Goal: Task Accomplishment & Management: Use online tool/utility

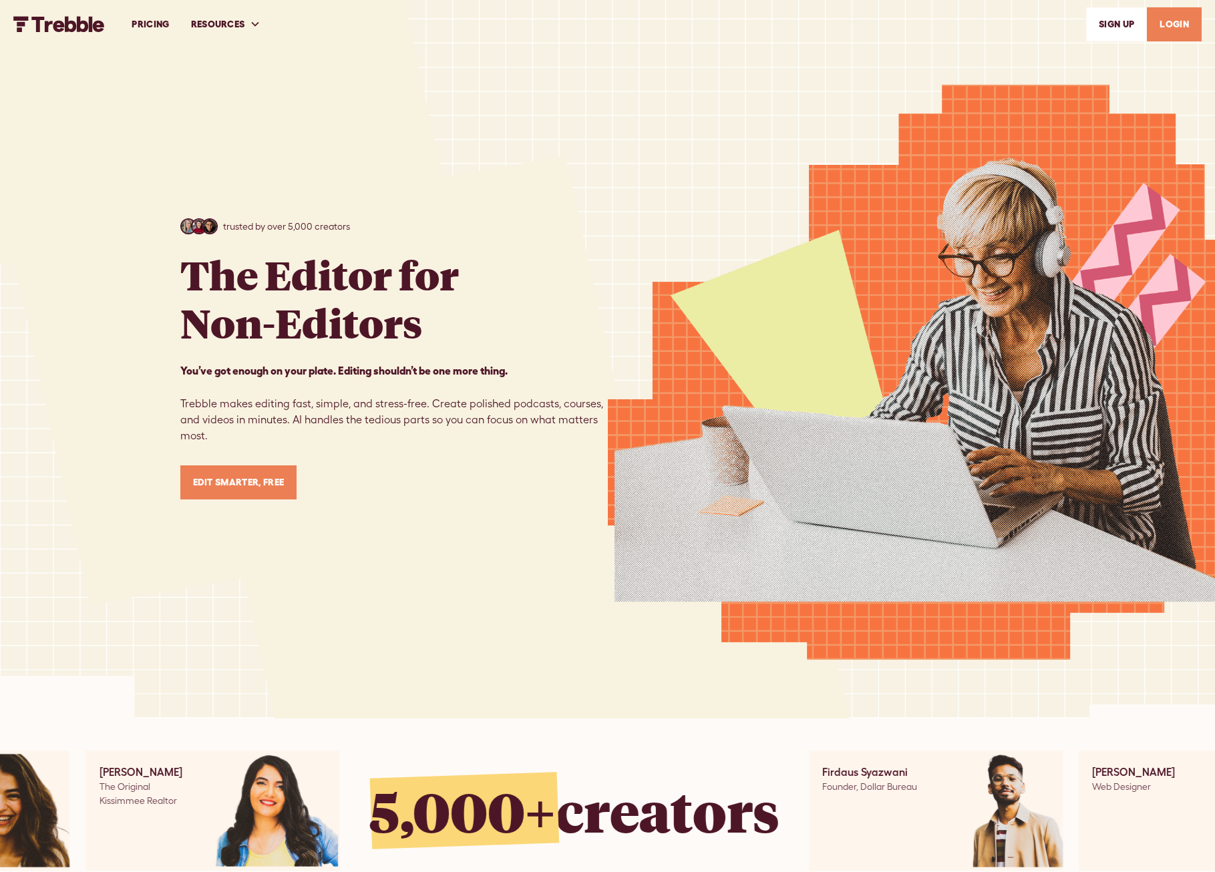
click at [1170, 23] on link "LOGIN" at bounding box center [1174, 24] width 55 height 34
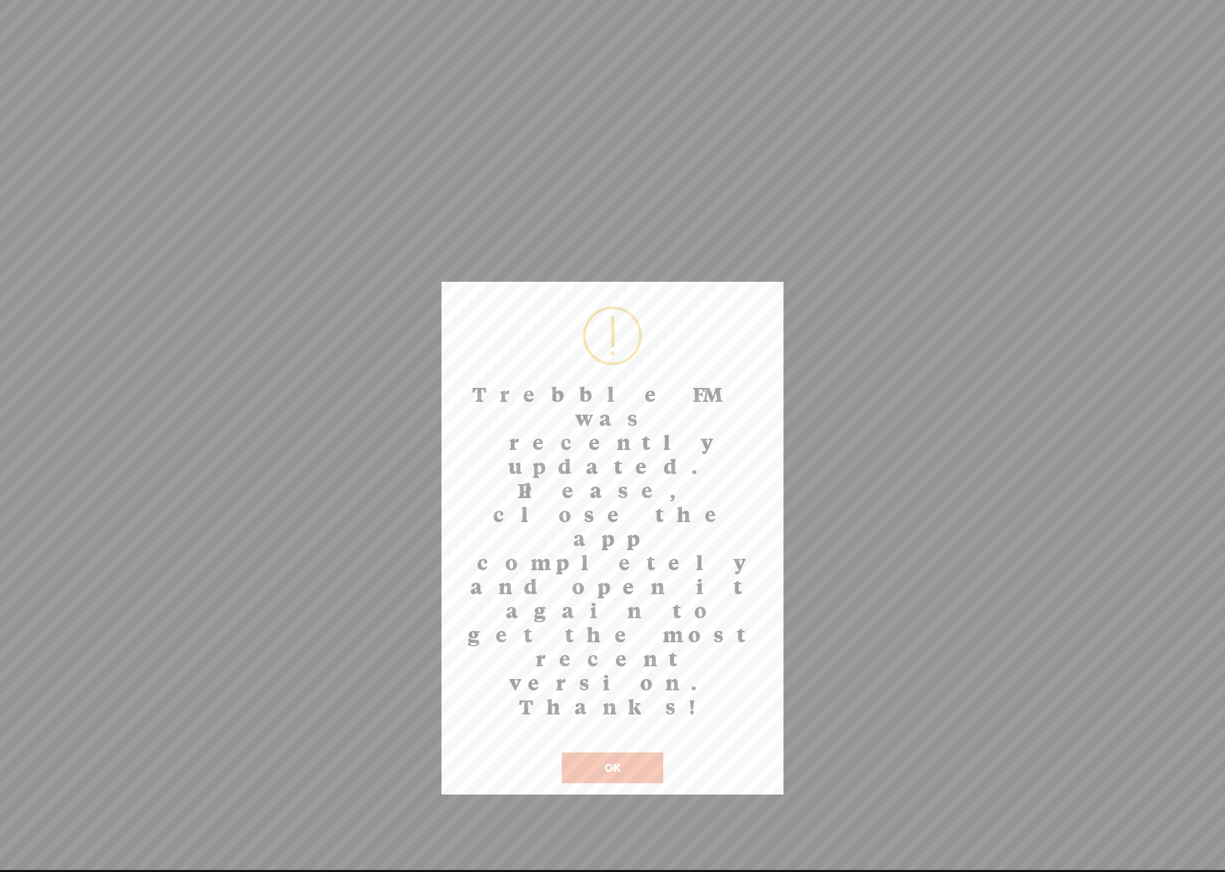
click at [617, 753] on button "OK" at bounding box center [613, 768] width 102 height 31
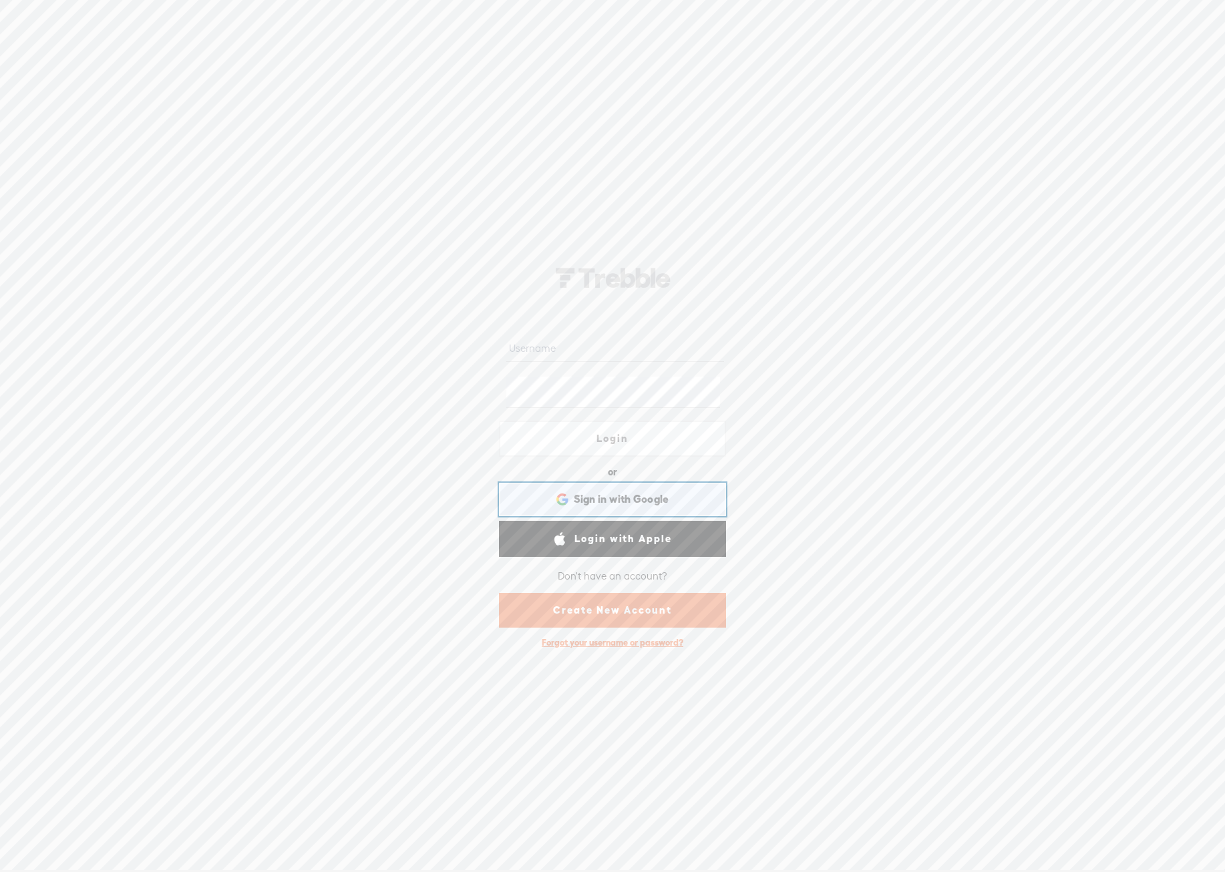
click at [631, 506] on span "Sign in with Google" at bounding box center [622, 499] width 96 height 14
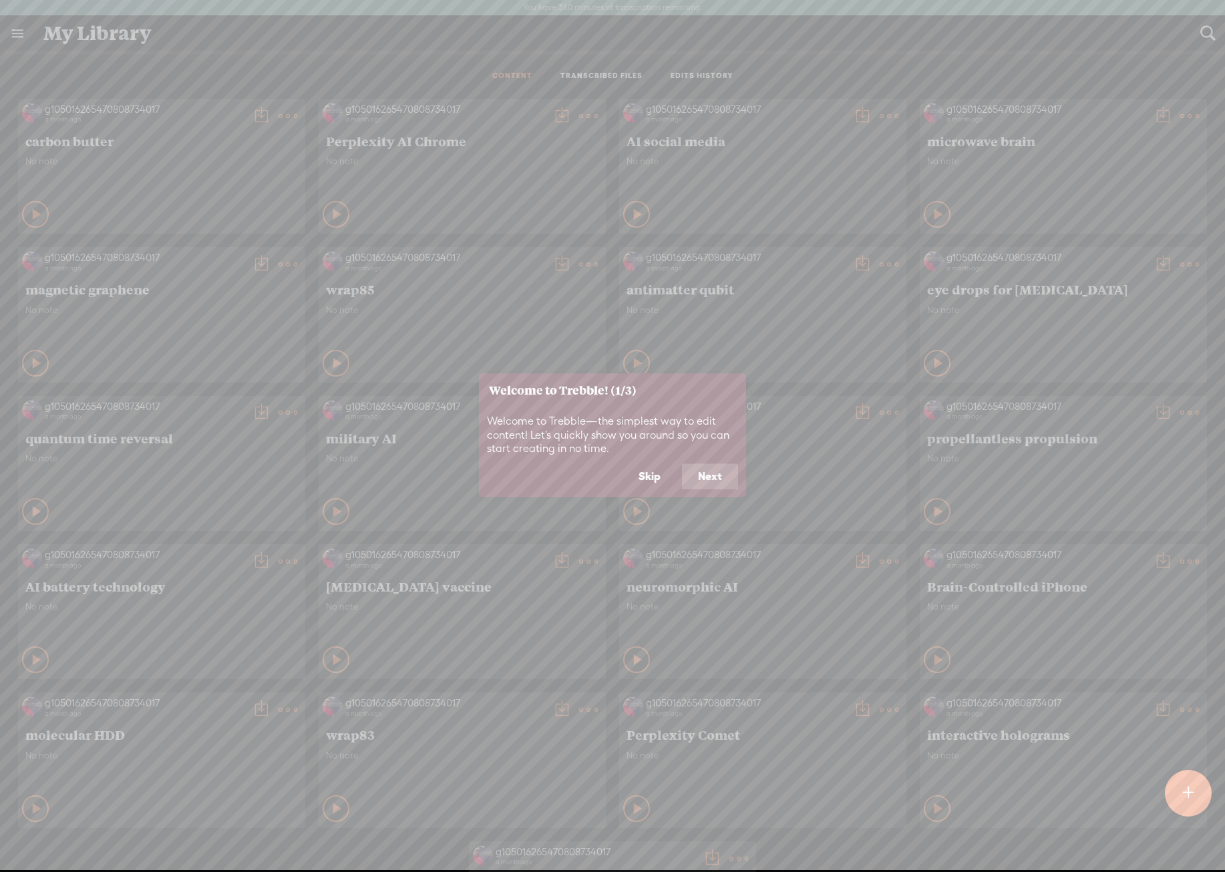
click at [700, 490] on button "Next" at bounding box center [710, 476] width 56 height 25
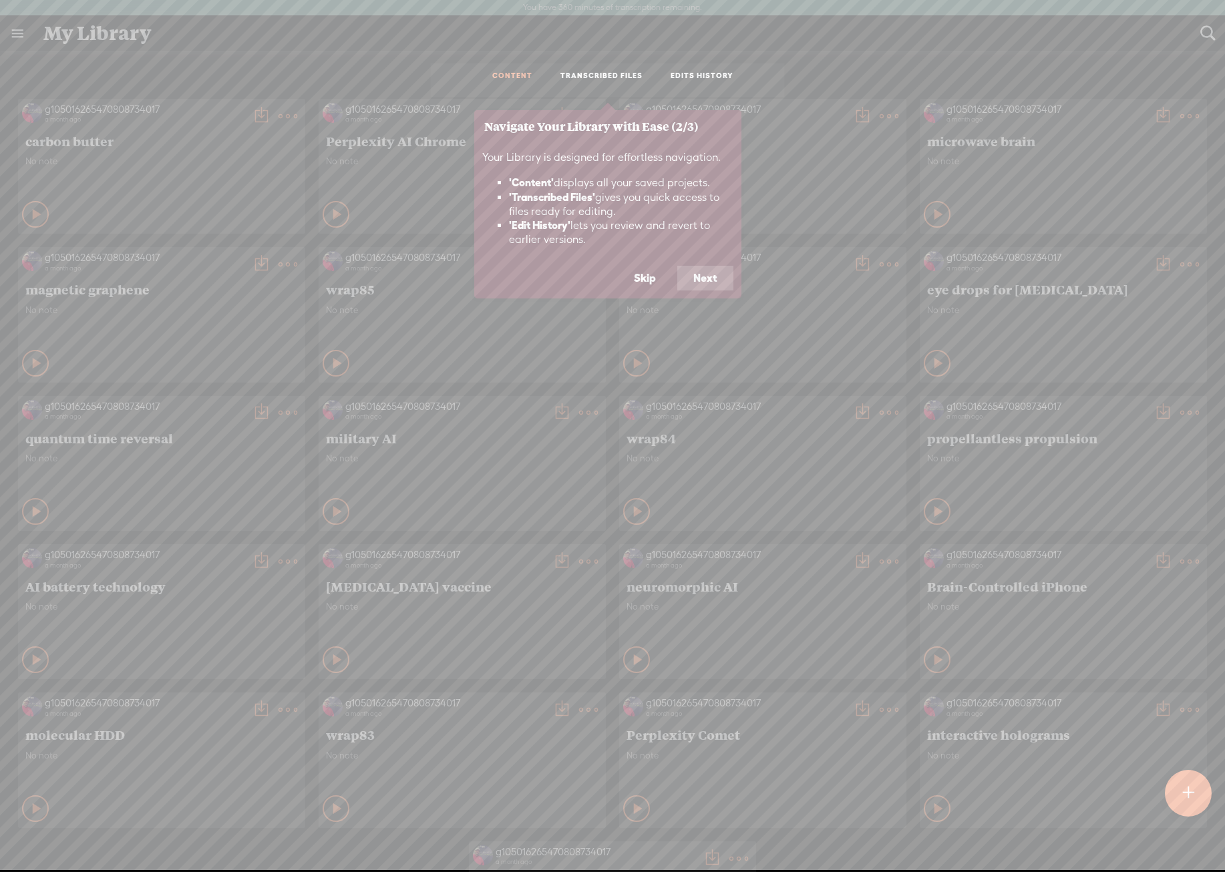
click at [694, 291] on button "Next" at bounding box center [705, 278] width 56 height 25
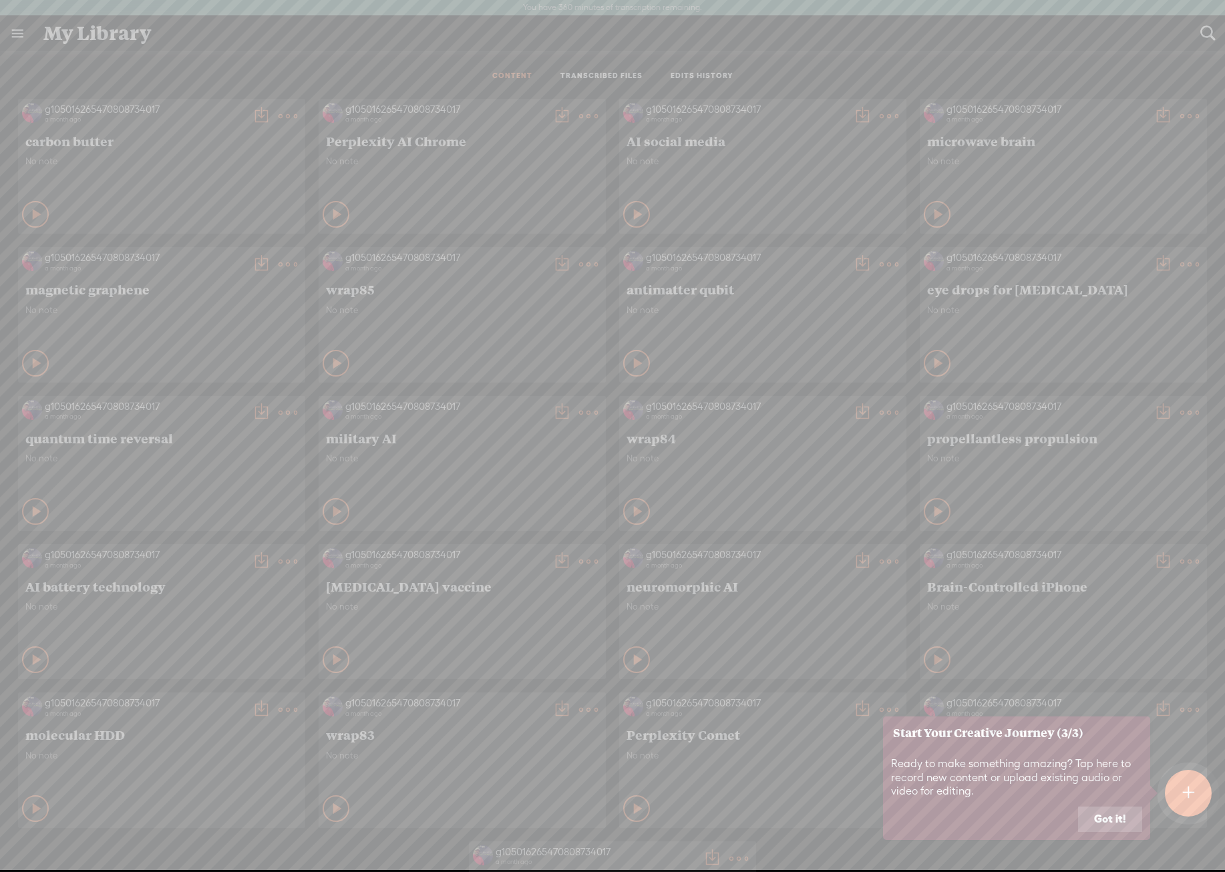
click at [1091, 832] on button "Got it!" at bounding box center [1110, 819] width 64 height 25
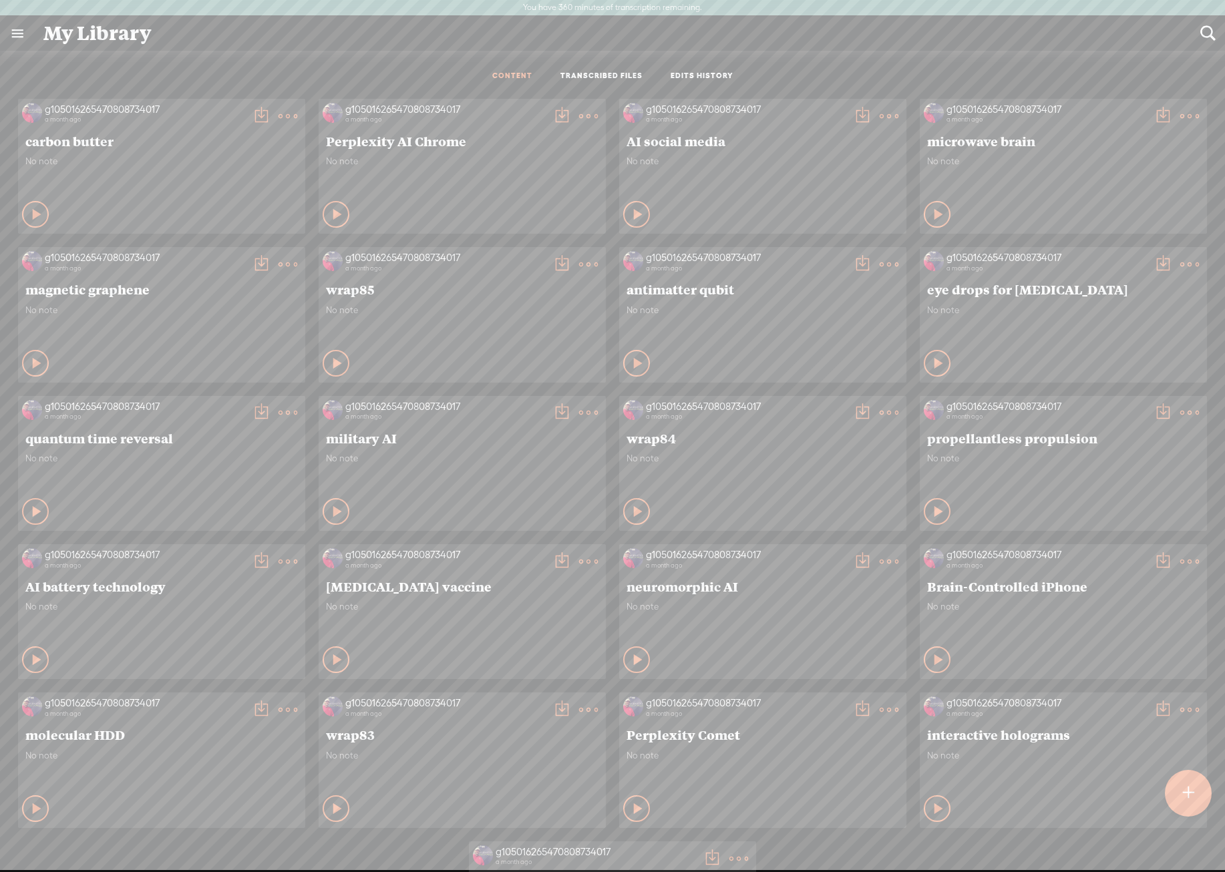
click at [326, 493] on div "No note" at bounding box center [462, 473] width 273 height 40
click at [1190, 796] on t at bounding box center [1188, 793] width 12 height 31
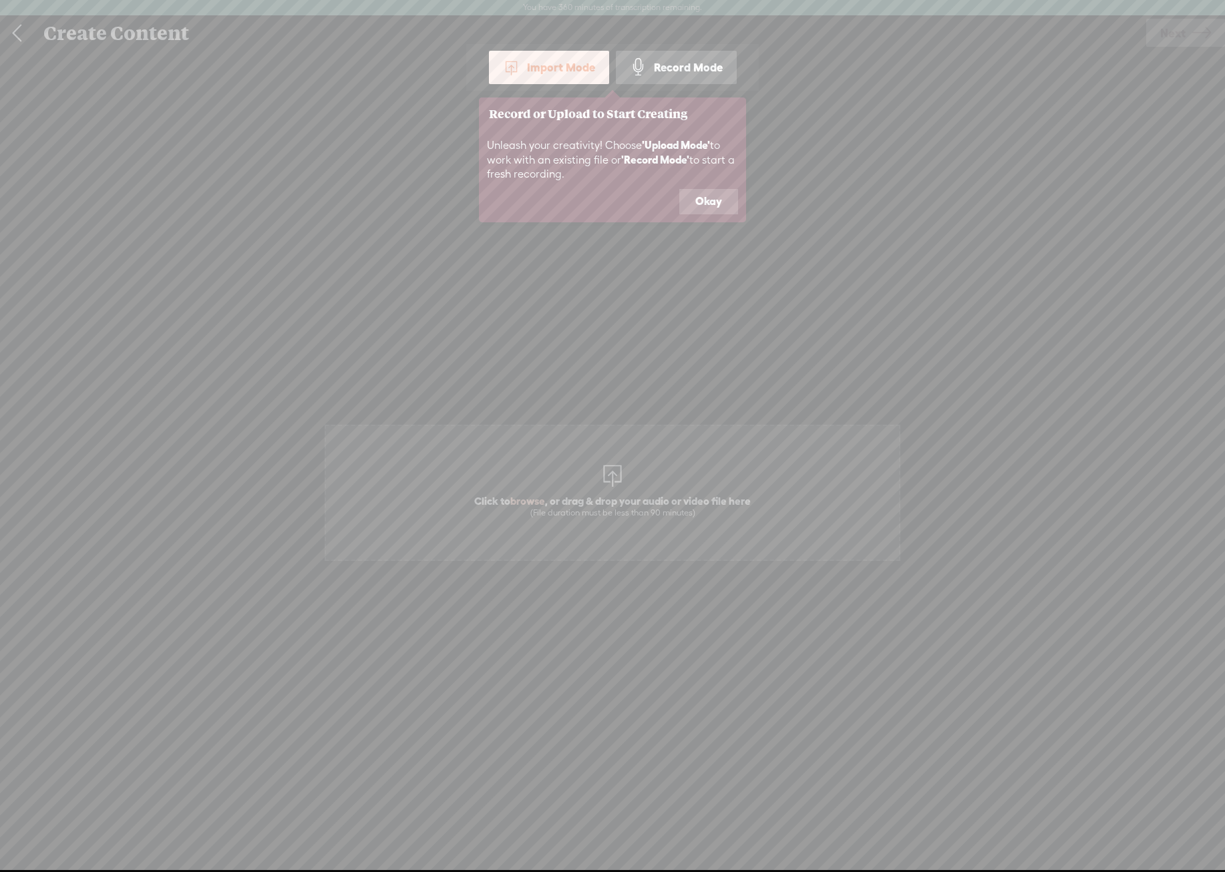
click at [700, 214] on button "Okay" at bounding box center [708, 201] width 59 height 25
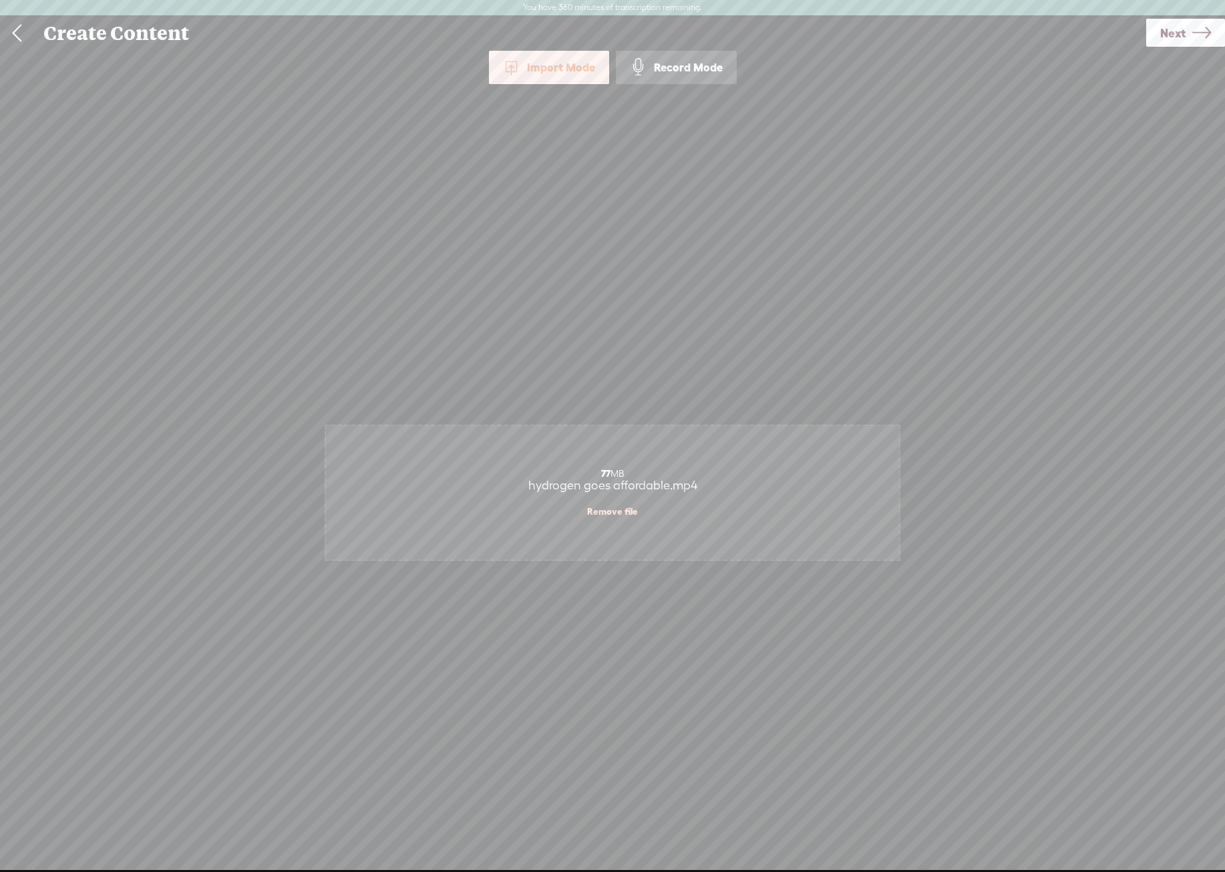
click at [1192, 29] on icon at bounding box center [1201, 33] width 19 height 34
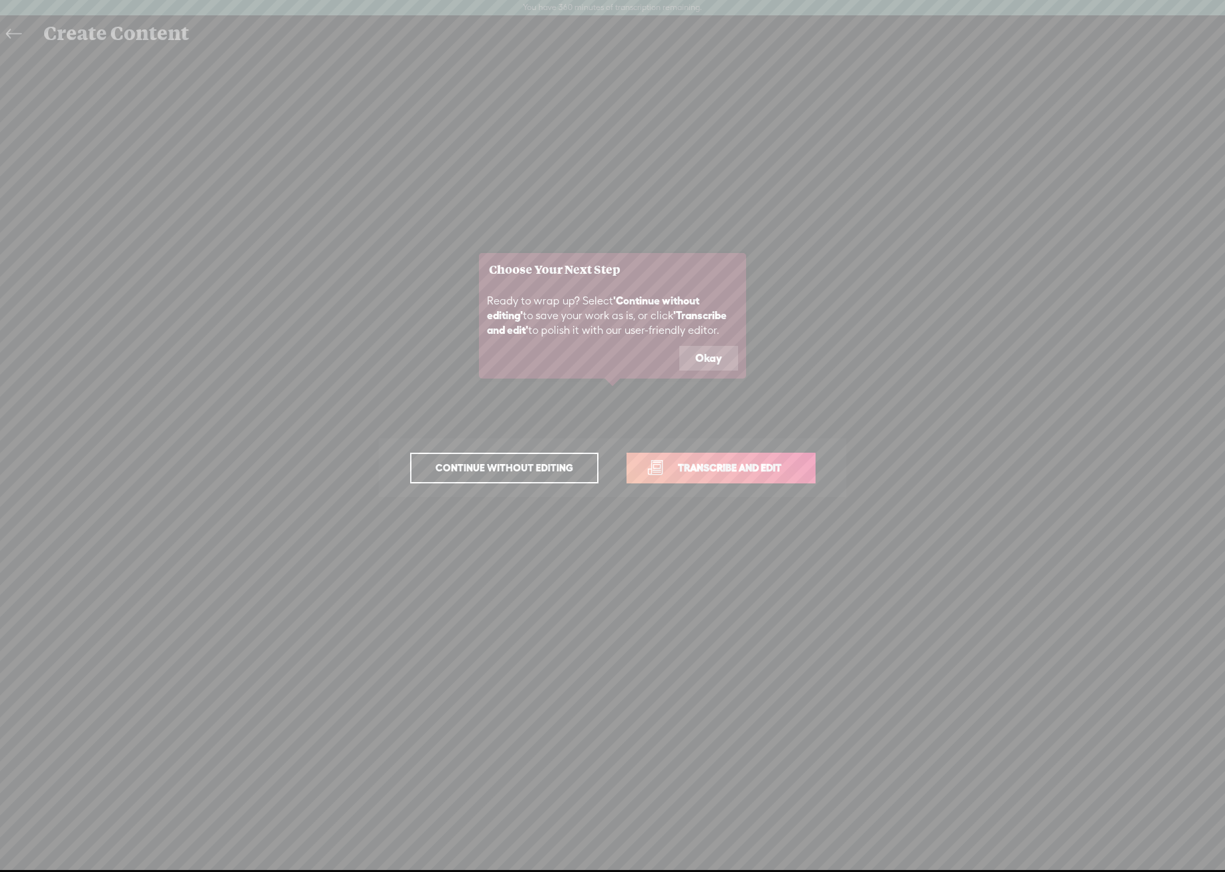
click at [714, 371] on button "Okay" at bounding box center [708, 358] width 59 height 25
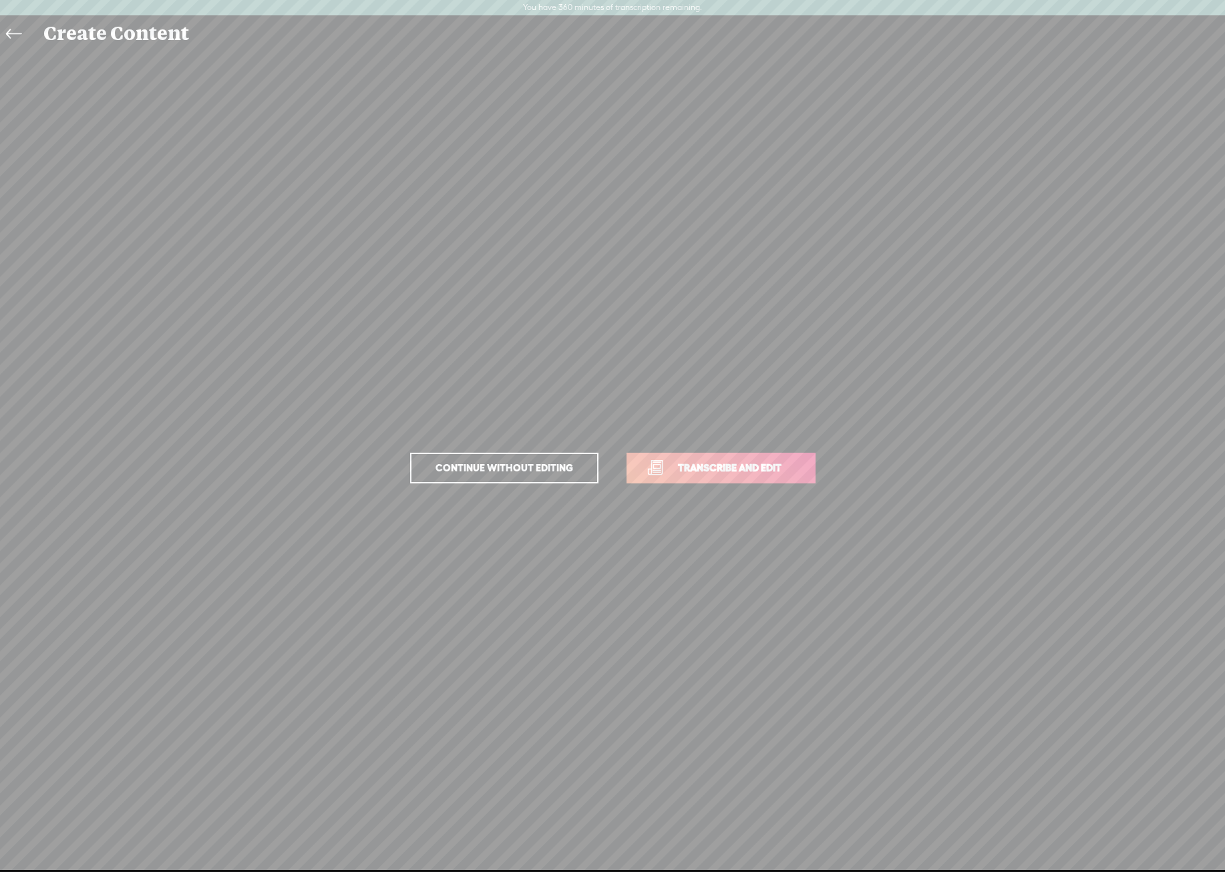
click at [692, 462] on span "Transcribe and edit" at bounding box center [730, 467] width 132 height 15
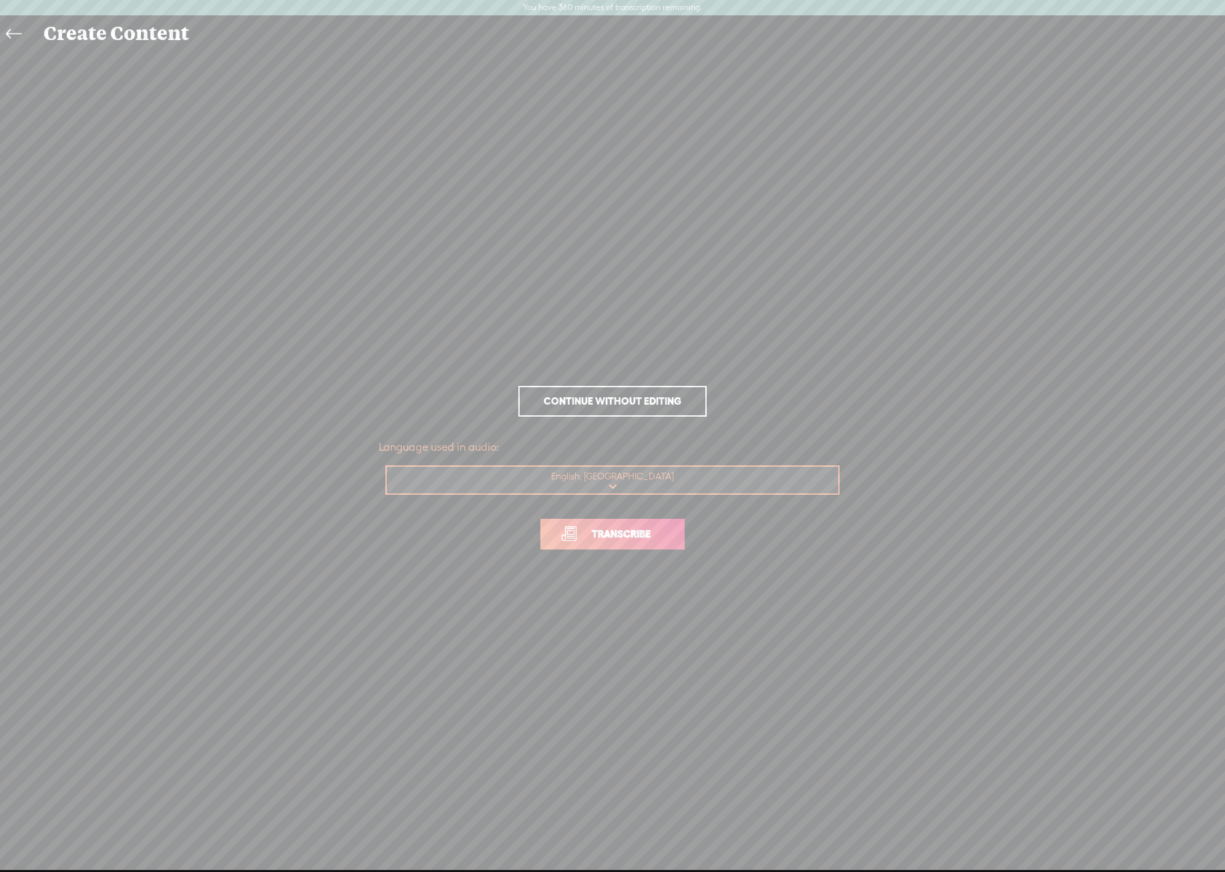
click at [639, 536] on span "Transcribe" at bounding box center [621, 533] width 87 height 15
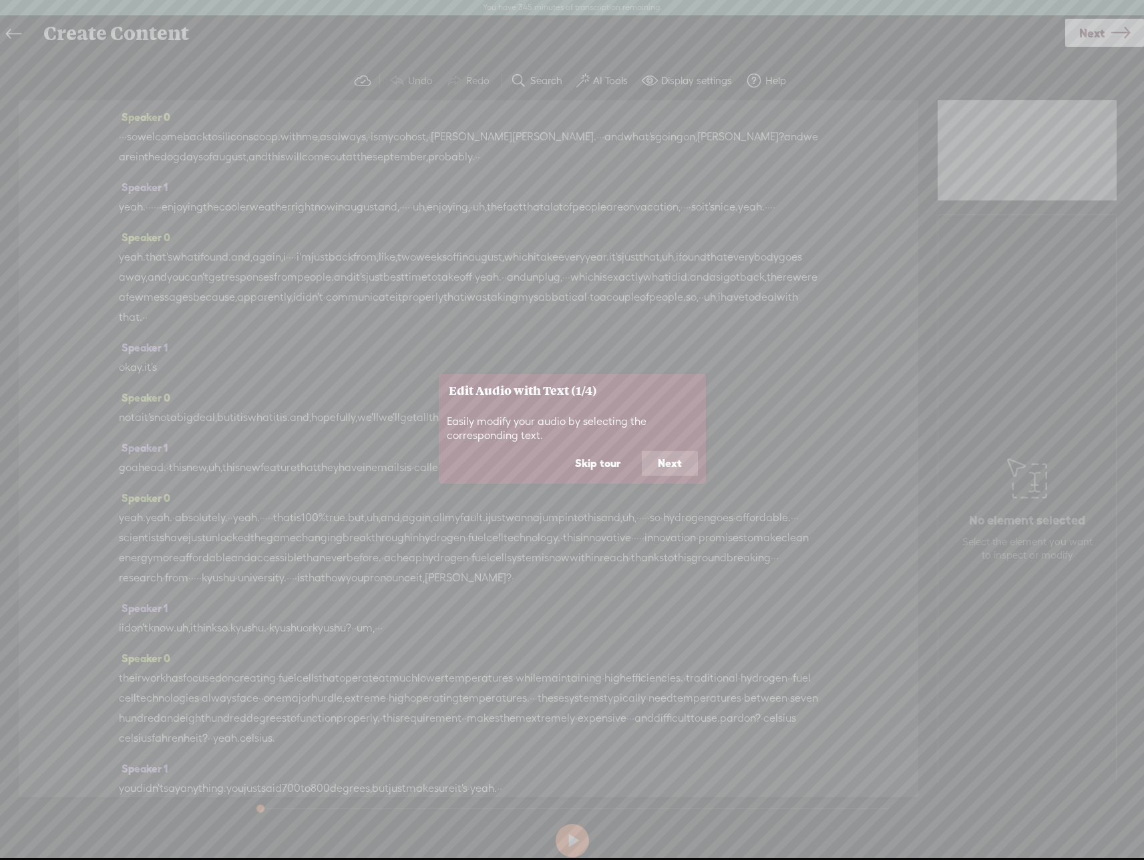
drag, startPoint x: 574, startPoint y: 474, endPoint x: 564, endPoint y: 474, distance: 10.0
click at [575, 474] on button "Skip tour" at bounding box center [597, 463] width 77 height 25
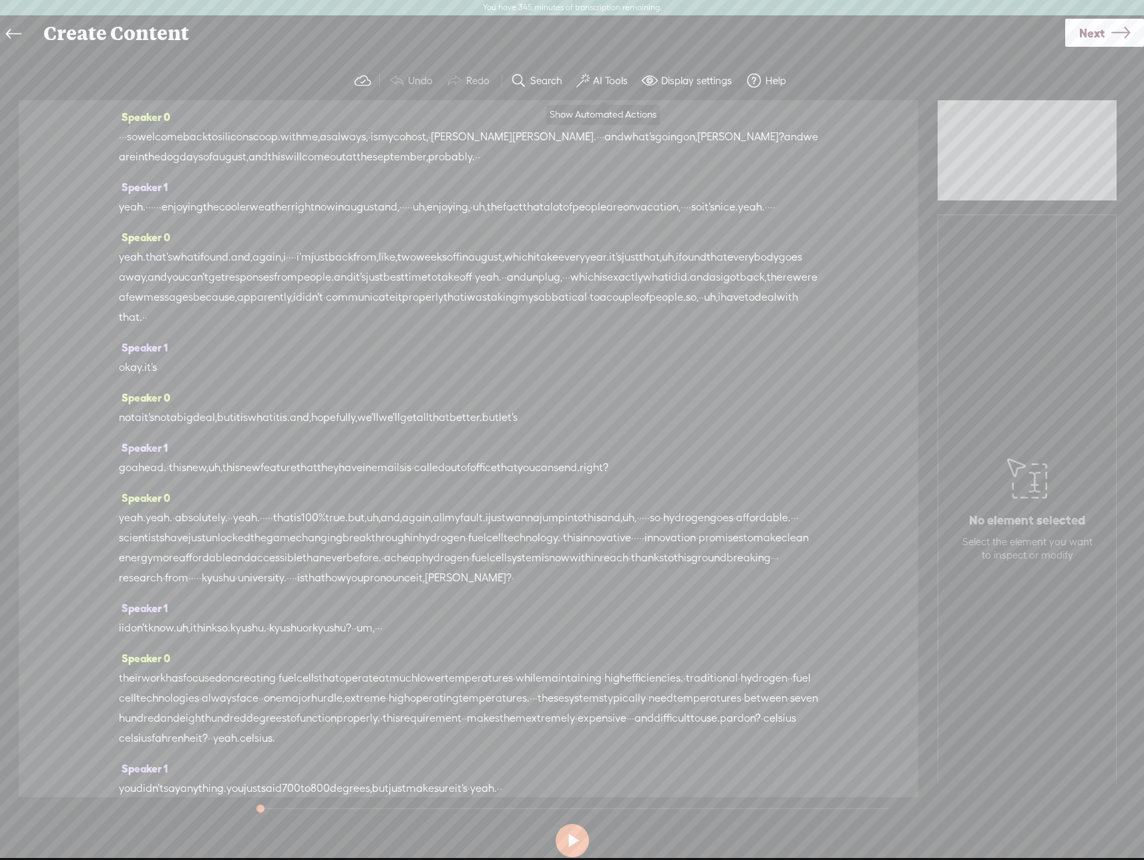
click at [604, 83] on label "AI Tools" at bounding box center [610, 80] width 35 height 13
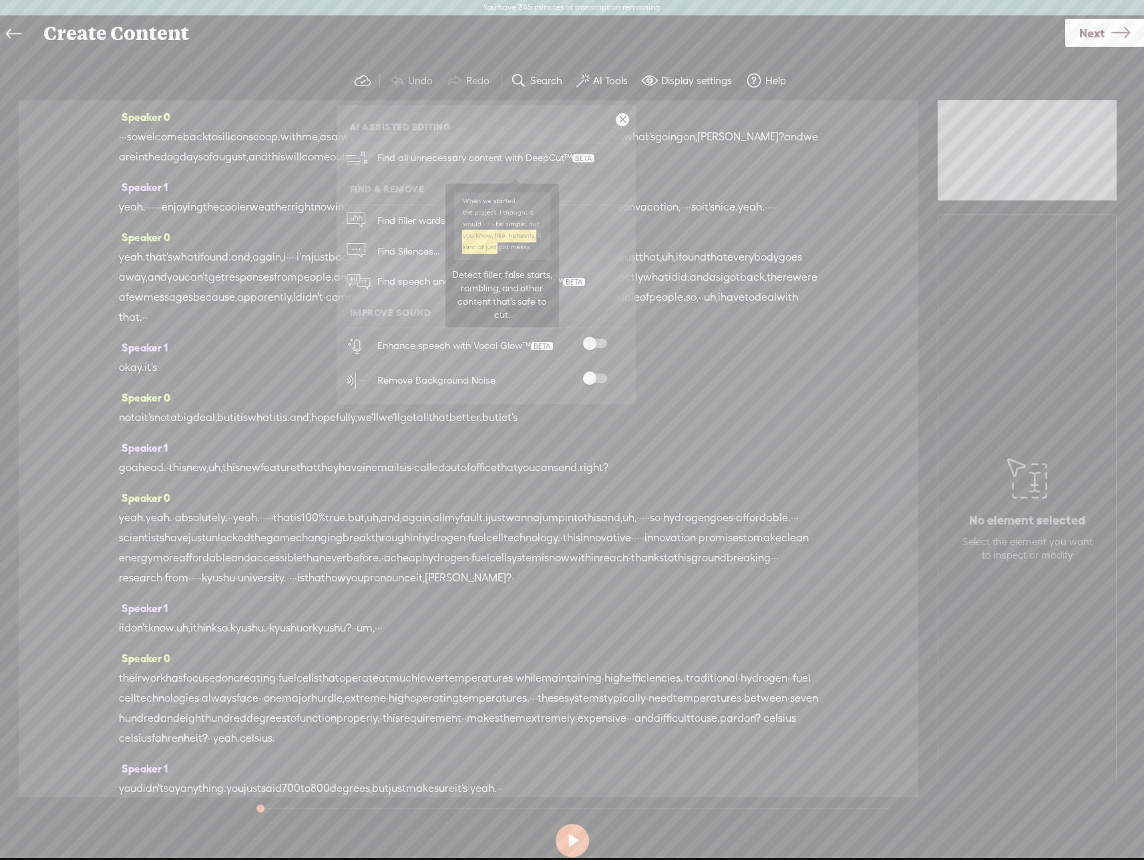
click at [564, 164] on span "Find all unnecessary content with DeepCut™" at bounding box center [486, 157] width 226 height 31
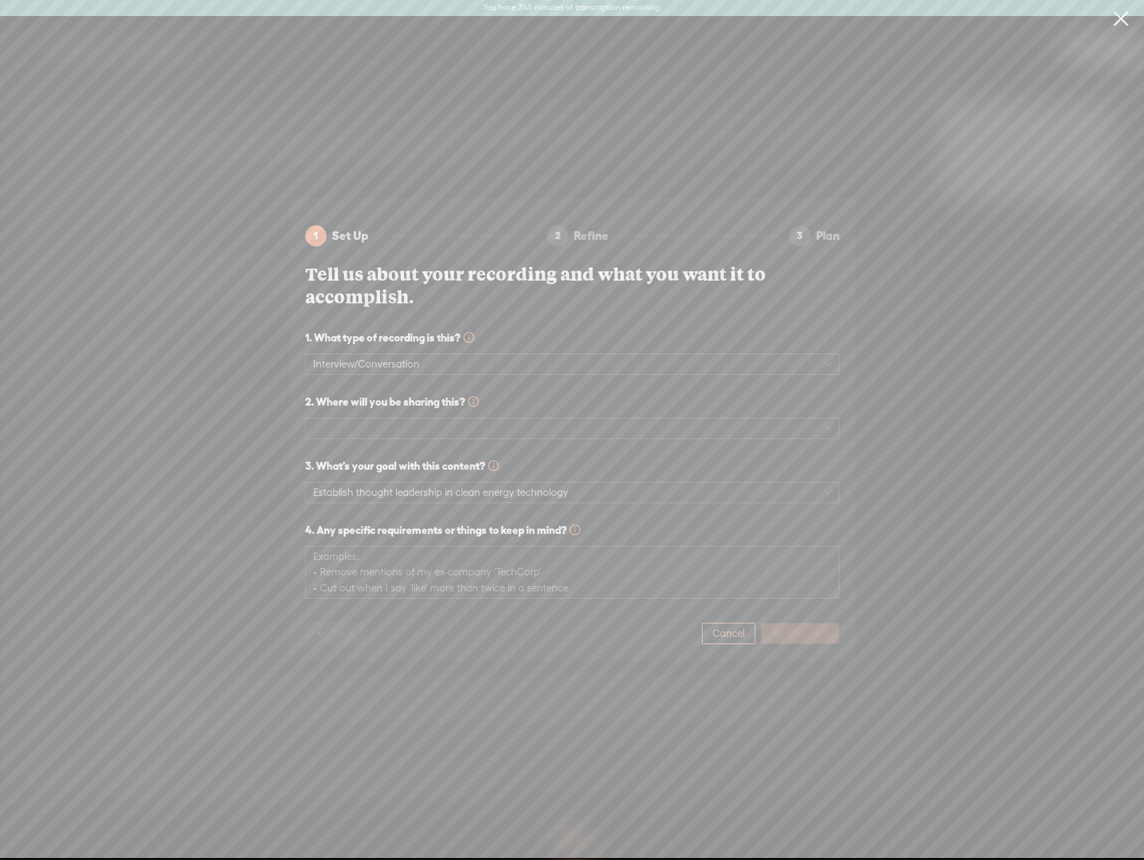
click at [737, 640] on span "Cancel" at bounding box center [729, 633] width 32 height 13
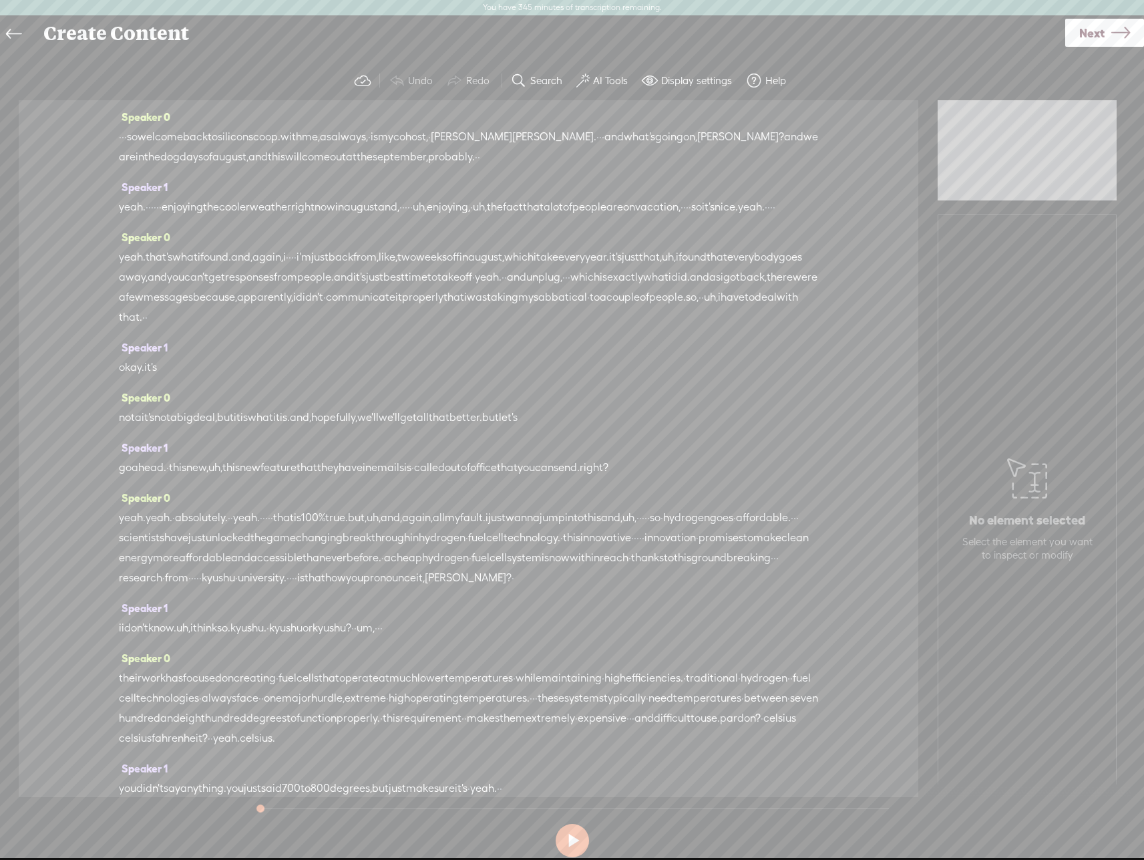
click at [613, 85] on label "AI Tools" at bounding box center [610, 80] width 35 height 13
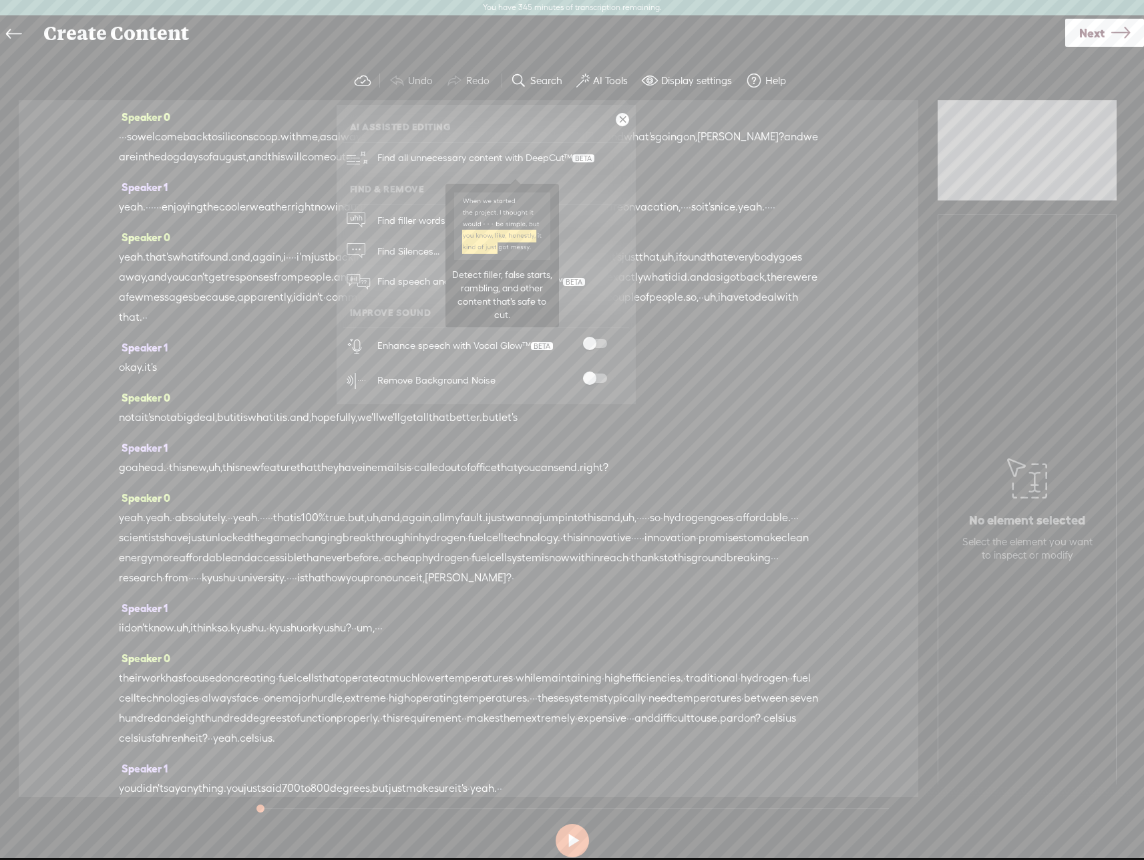
click at [534, 158] on span "Find all unnecessary content with DeepCut™" at bounding box center [486, 157] width 226 height 31
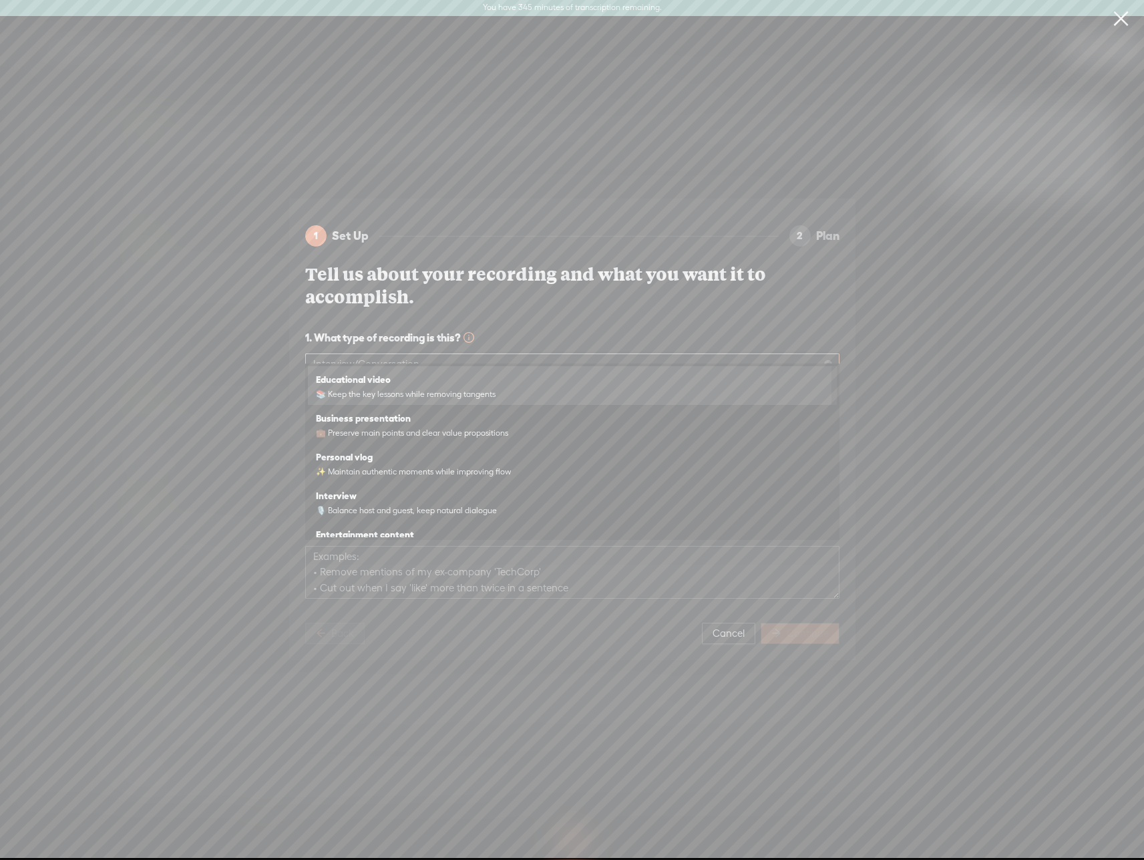
click at [536, 354] on span "Interview/Conversation" at bounding box center [572, 364] width 518 height 20
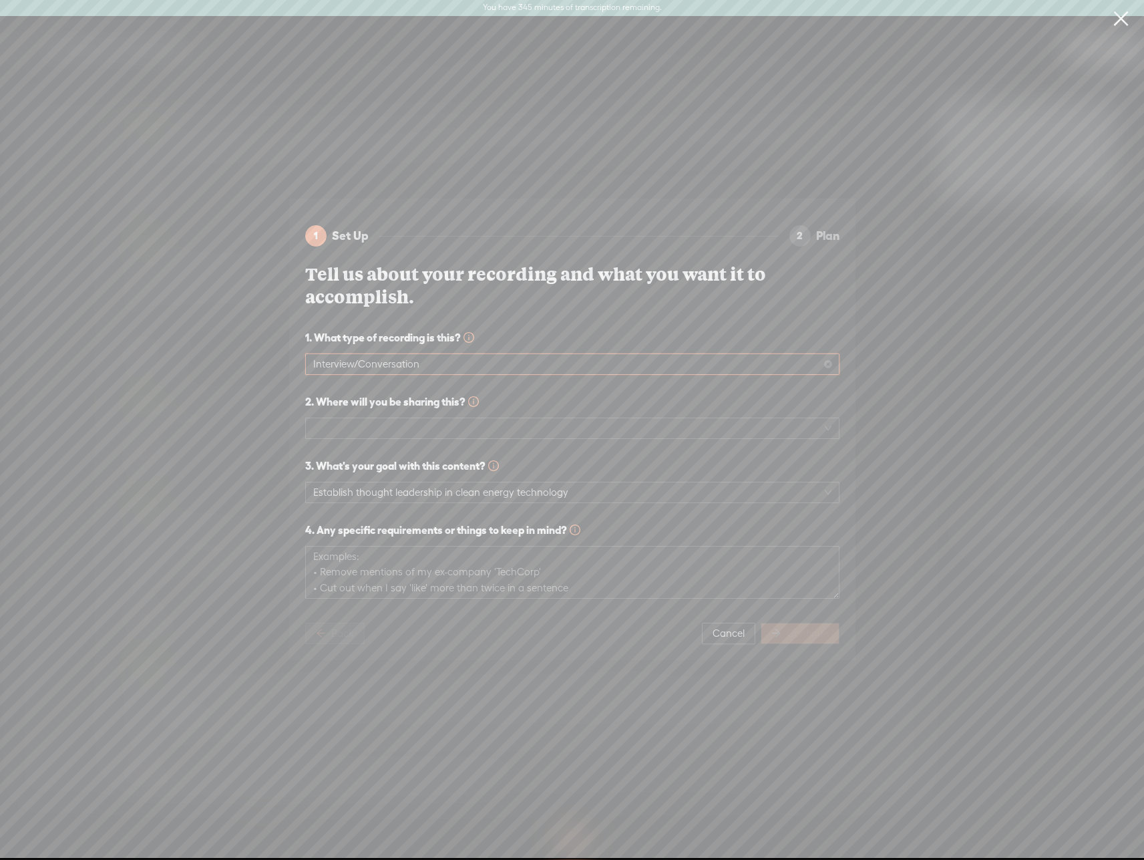
click at [536, 354] on span "Interview/Conversation" at bounding box center [572, 364] width 518 height 20
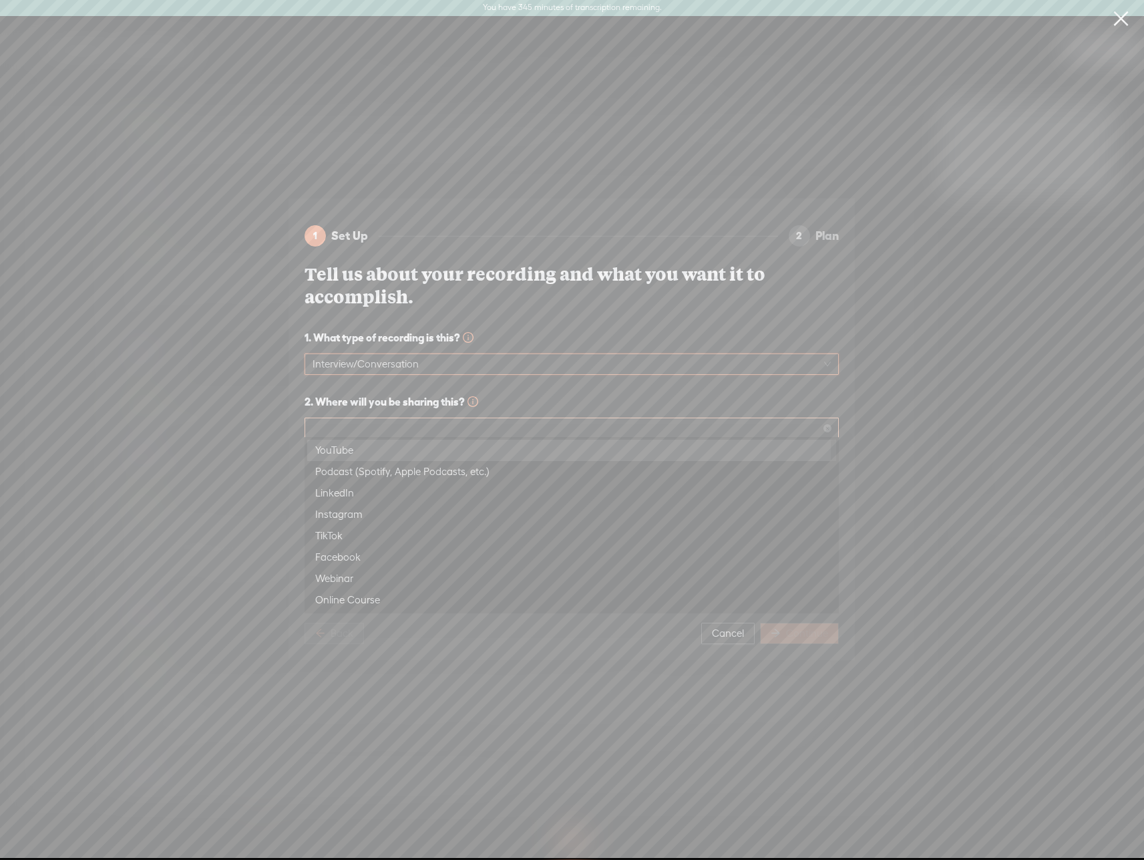
click at [559, 428] on span at bounding box center [572, 428] width 518 height 20
click at [547, 456] on div "YouTube" at bounding box center [571, 450] width 513 height 16
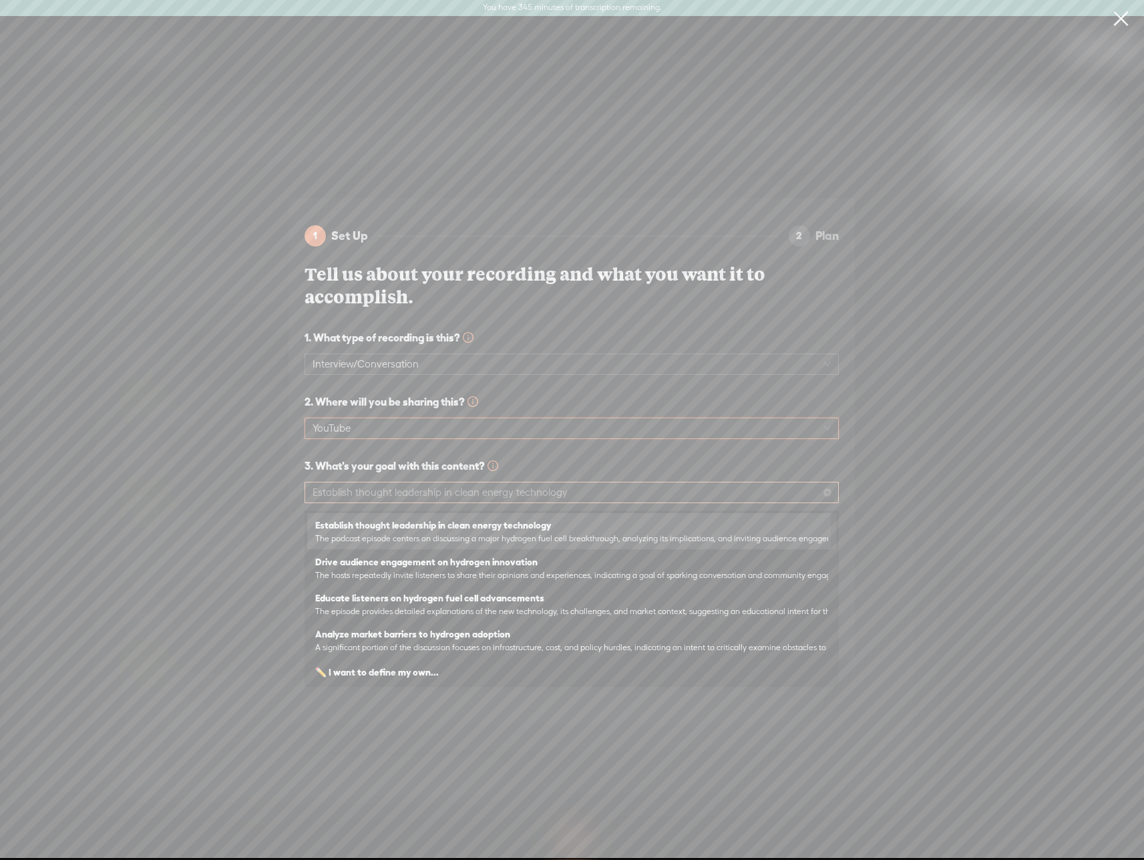
click at [550, 498] on span "Establish thought leadership in clean energy technology" at bounding box center [572, 492] width 518 height 20
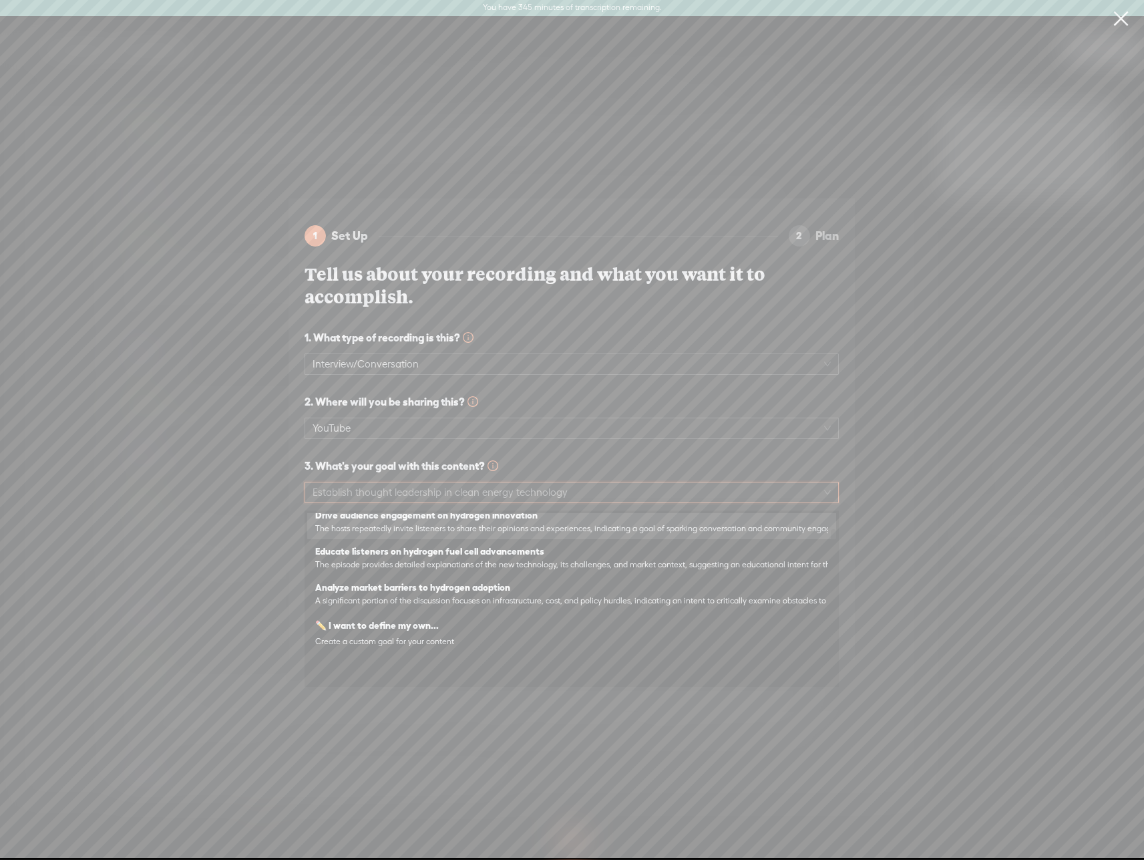
scroll to position [53, 0]
click at [953, 563] on div "1 Set Up 2 Plan Tell us about your recording and what you want it to accomplish…" at bounding box center [572, 429] width 1166 height 483
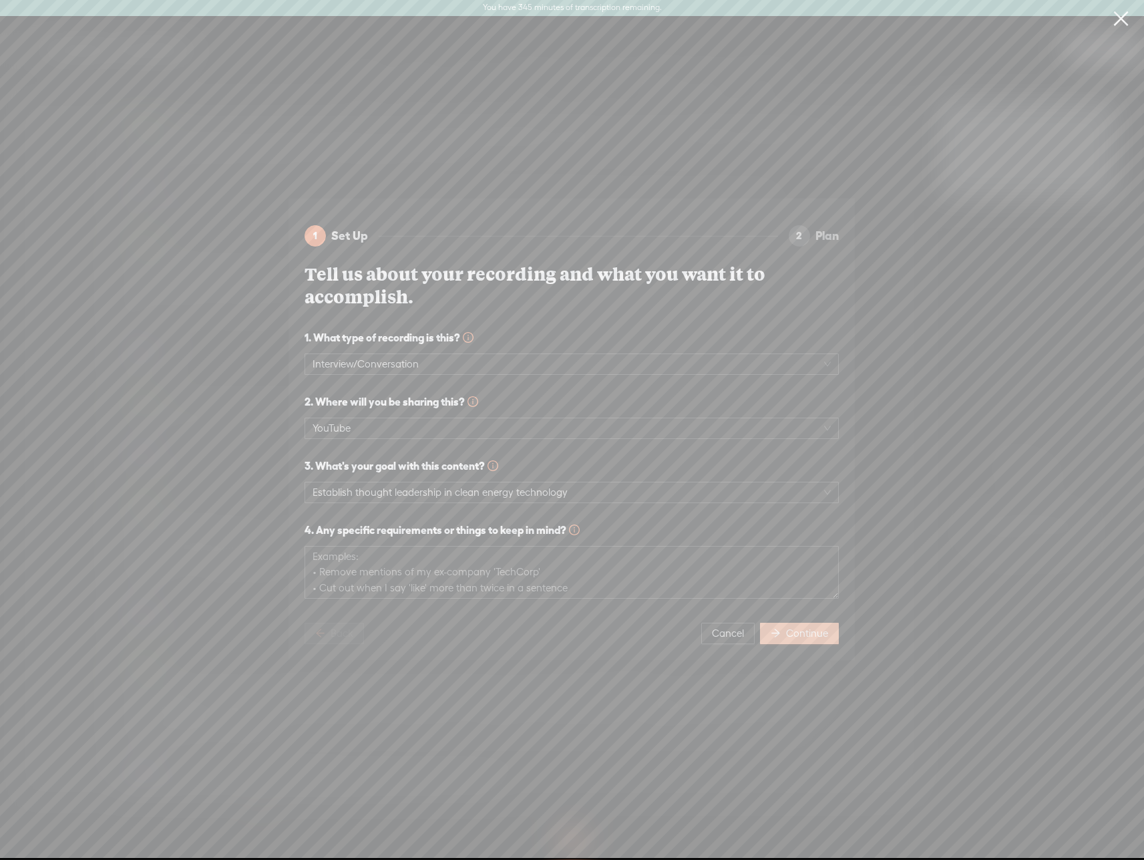
click at [824, 640] on span "Continue" at bounding box center [807, 633] width 42 height 13
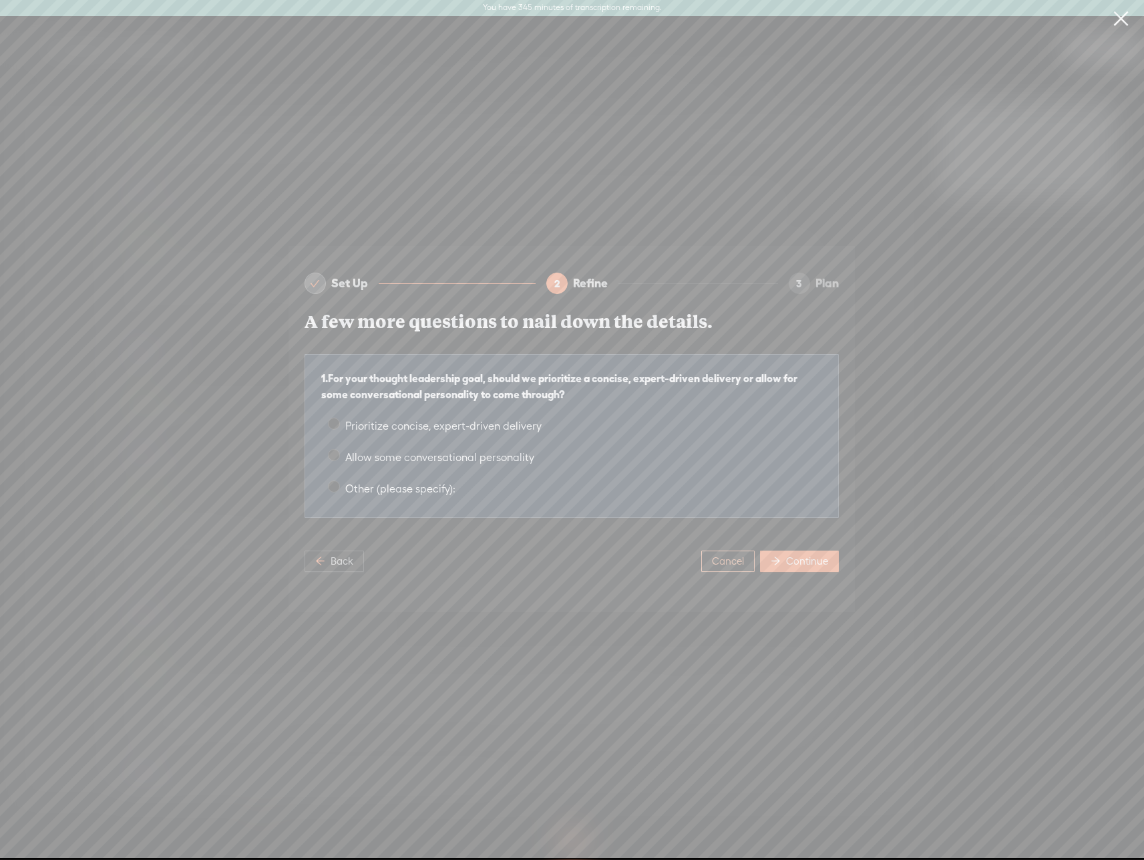
click at [735, 561] on span "Cancel" at bounding box center [728, 560] width 32 height 13
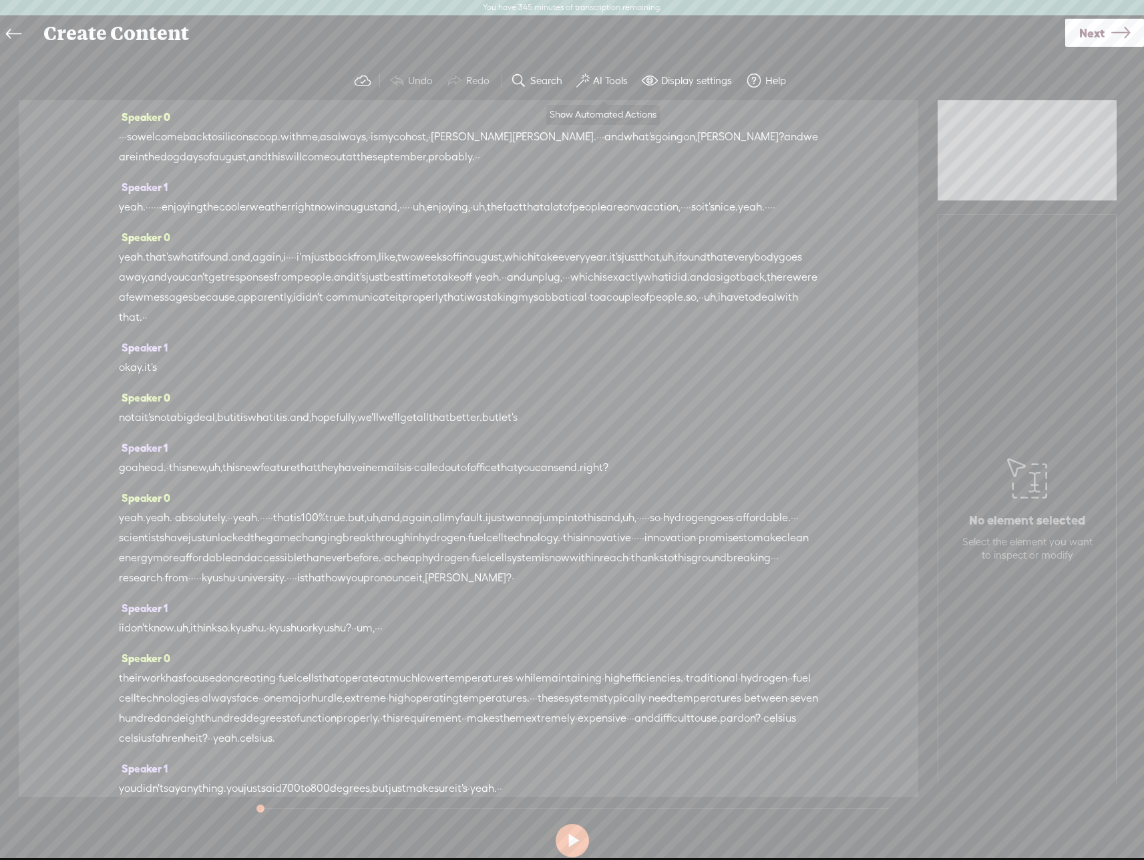
click at [593, 79] on label "AI Tools" at bounding box center [610, 80] width 35 height 13
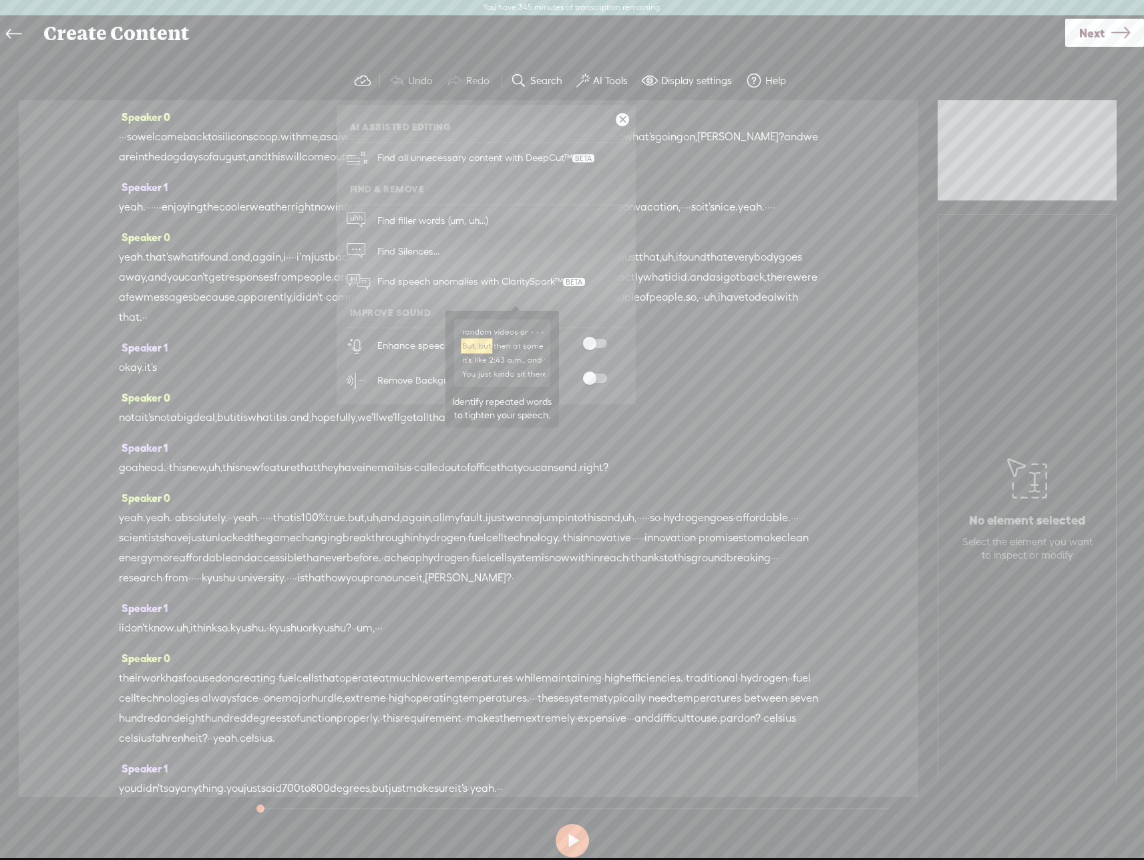
click at [491, 288] on span "Find speech anomalies with ClaritySpark™" at bounding box center [481, 281] width 217 height 31
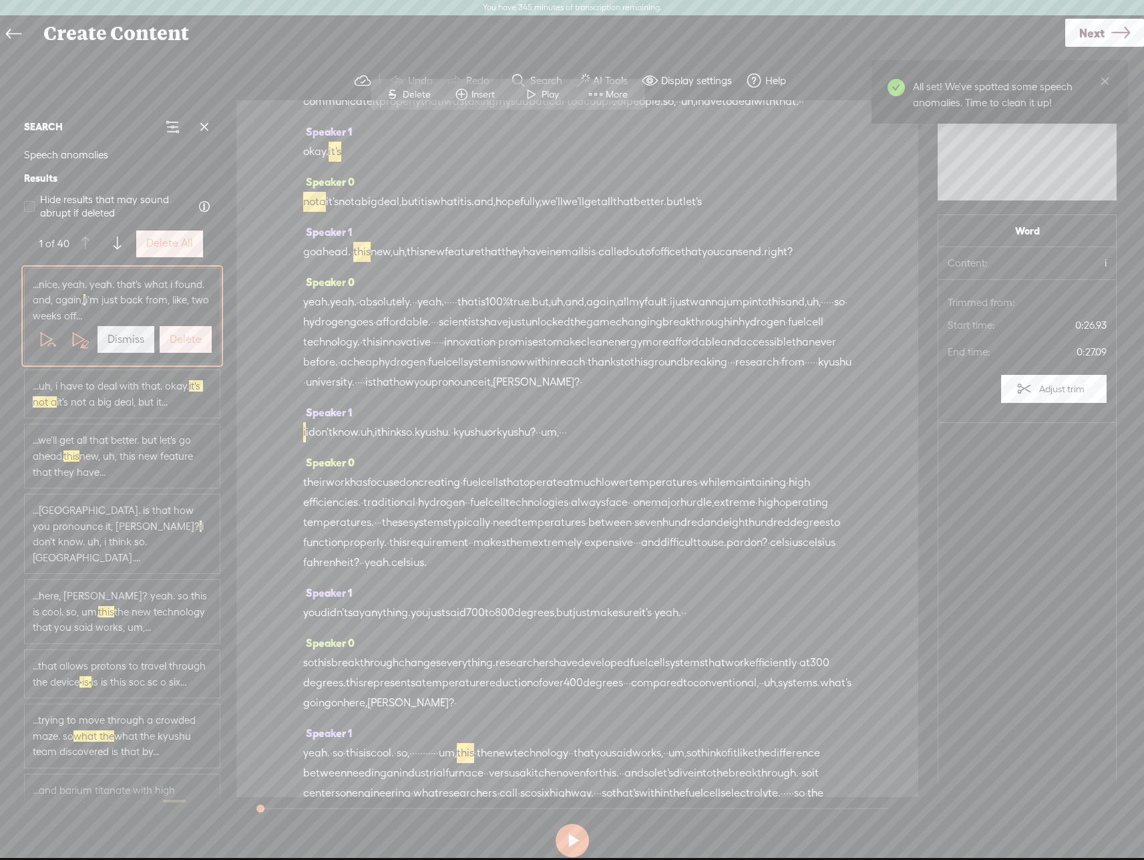
scroll to position [130, 0]
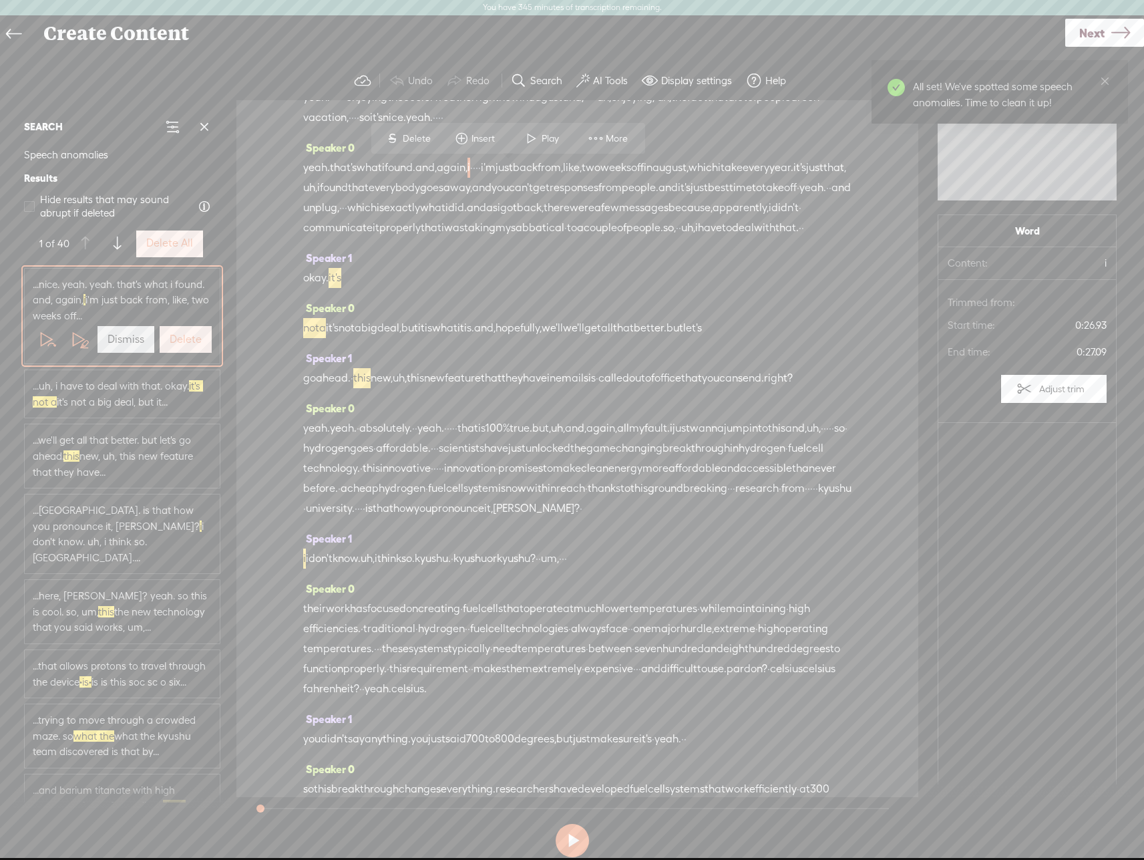
click at [174, 250] on label "Delete All" at bounding box center [169, 243] width 47 height 14
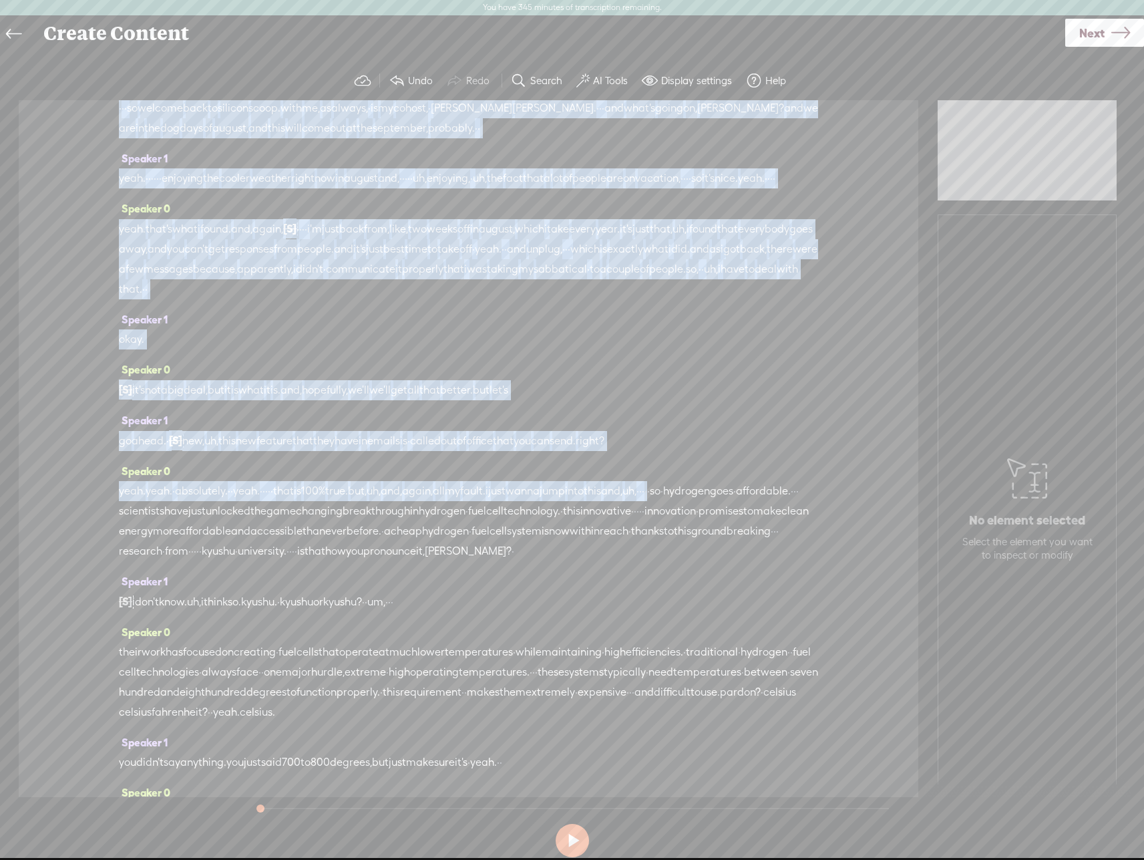
scroll to position [0, 0]
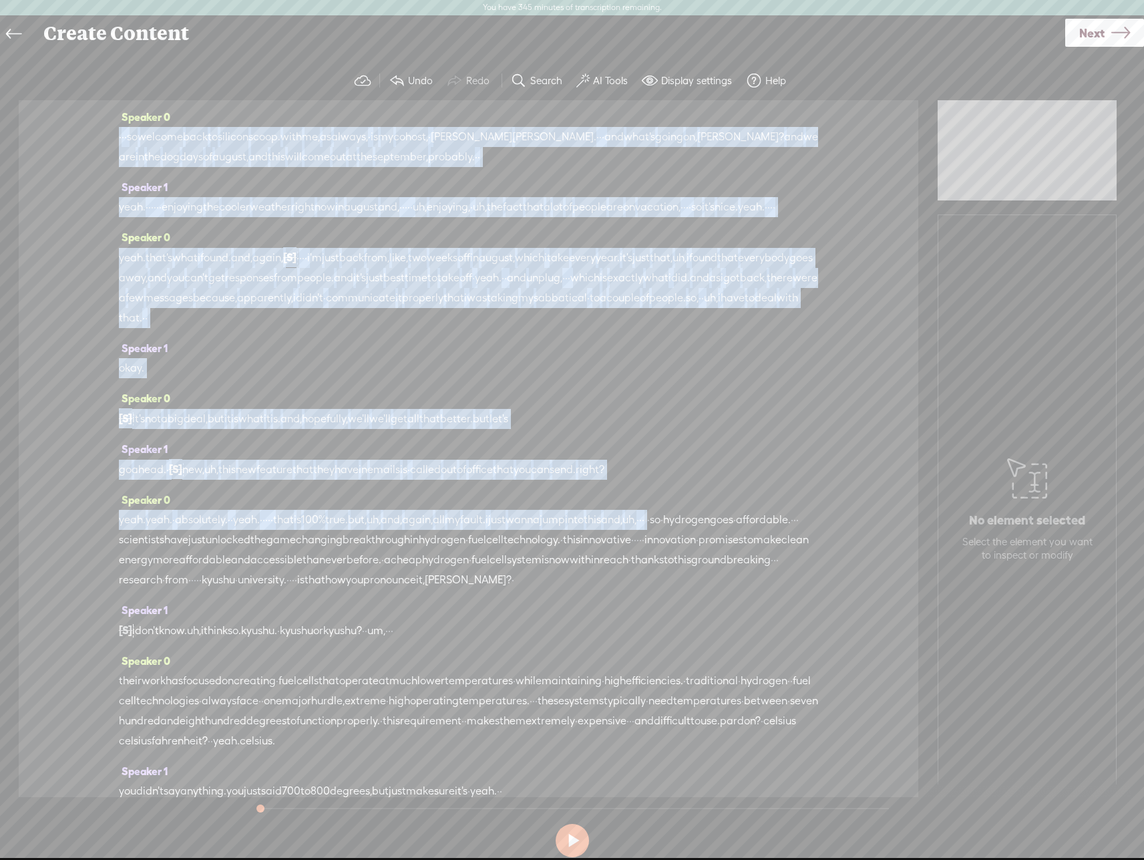
drag, startPoint x: 128, startPoint y: 215, endPoint x: 100, endPoint y: 82, distance: 135.7
click at [100, 82] on div "Trebble audio editor works best with Google Chrome or Firefox. Please switch yo…" at bounding box center [572, 461] width 1118 height 801
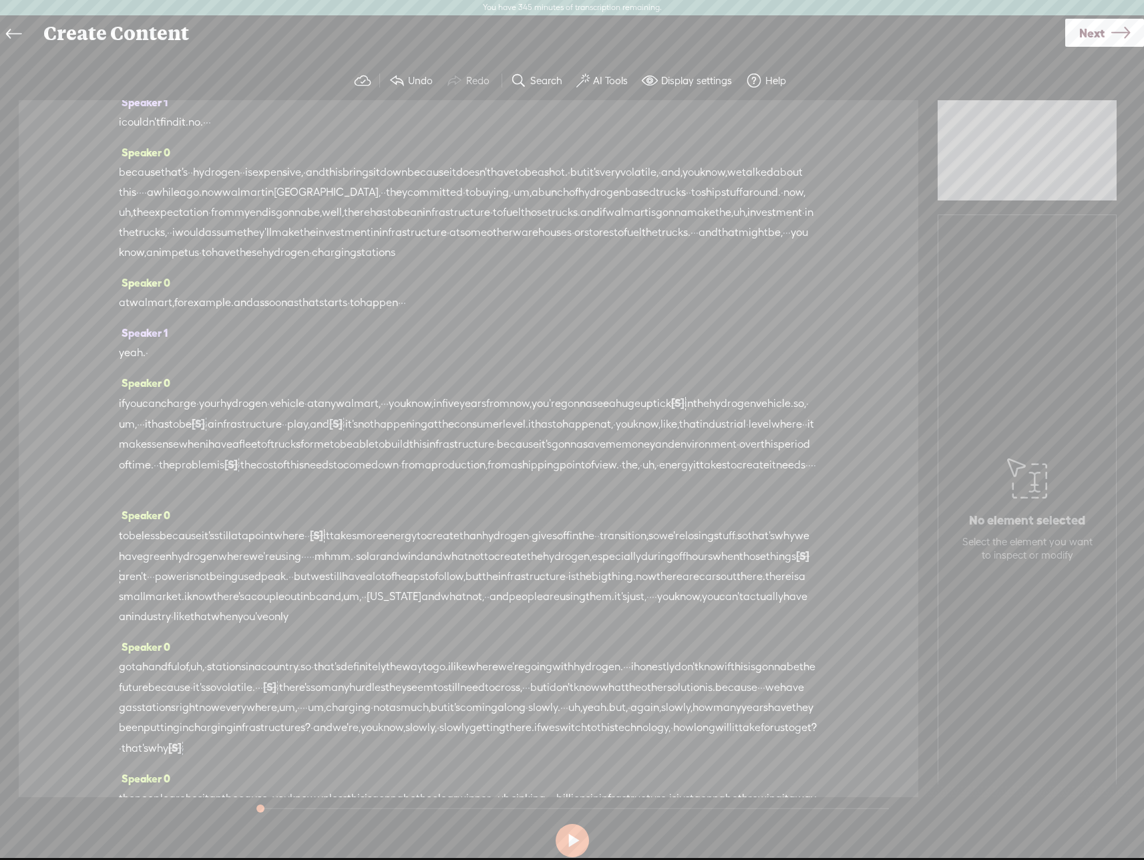
scroll to position [2990, 0]
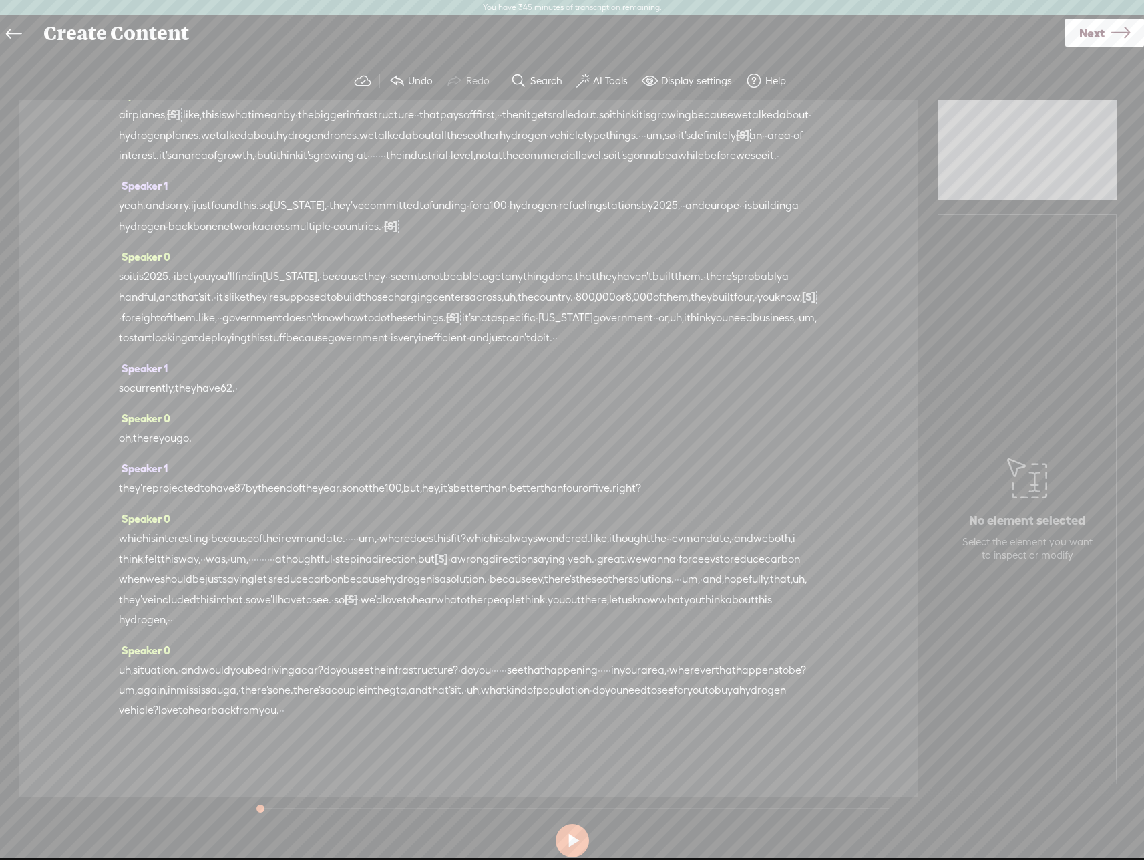
click at [606, 75] on label "AI Tools" at bounding box center [610, 80] width 35 height 13
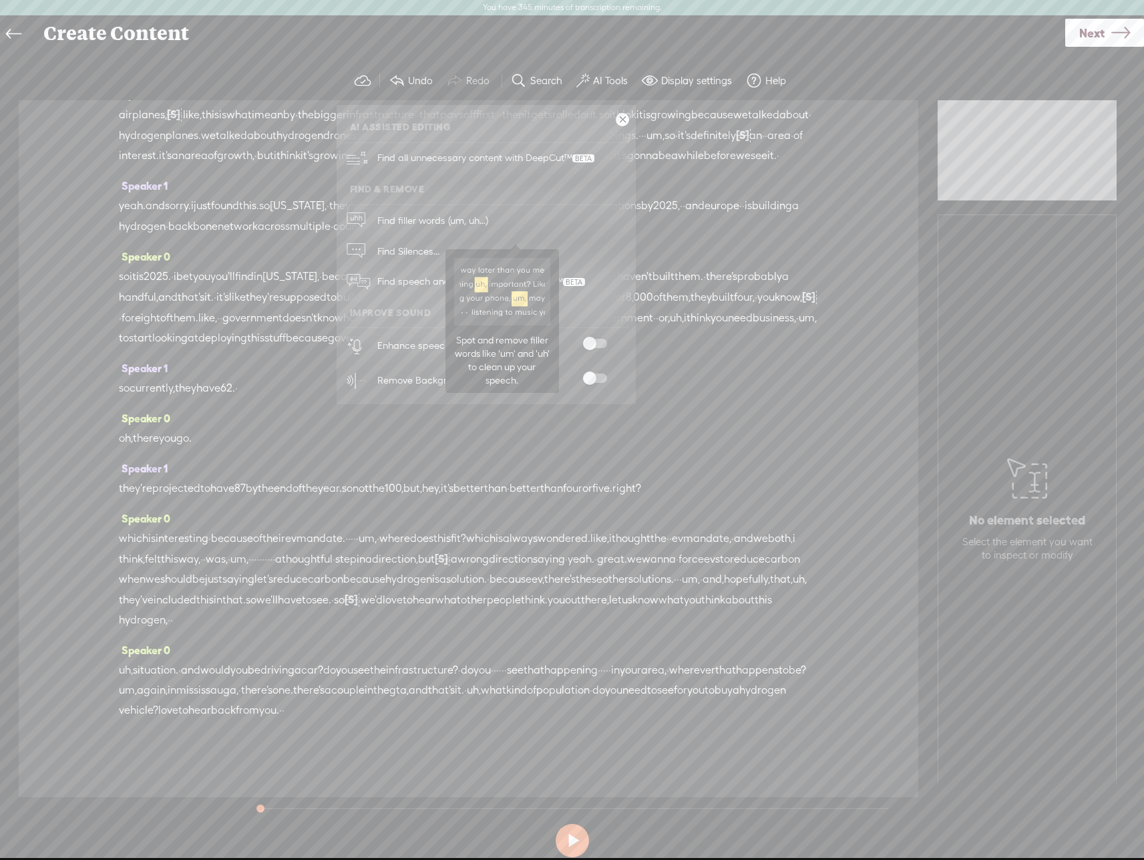
click at [409, 224] on span "Find filler words (um, uh...)" at bounding box center [433, 220] width 120 height 30
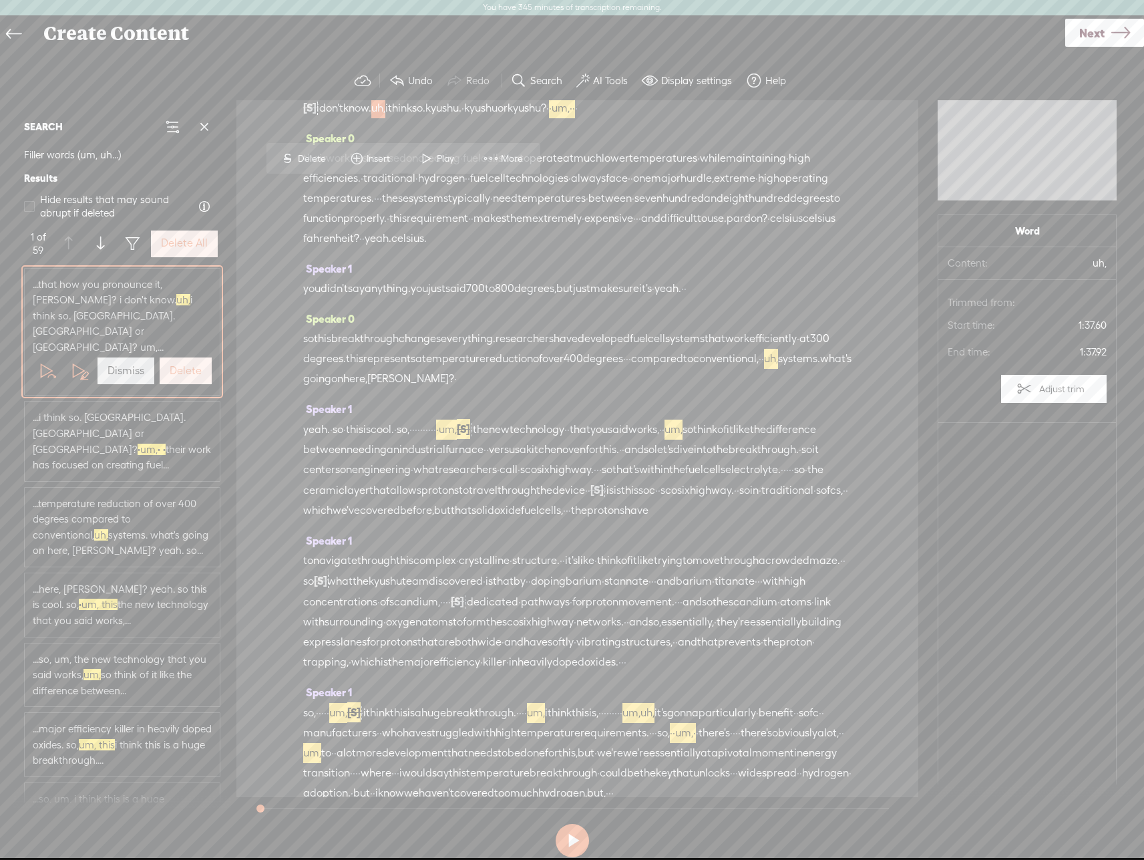
scroll to position [80, 0]
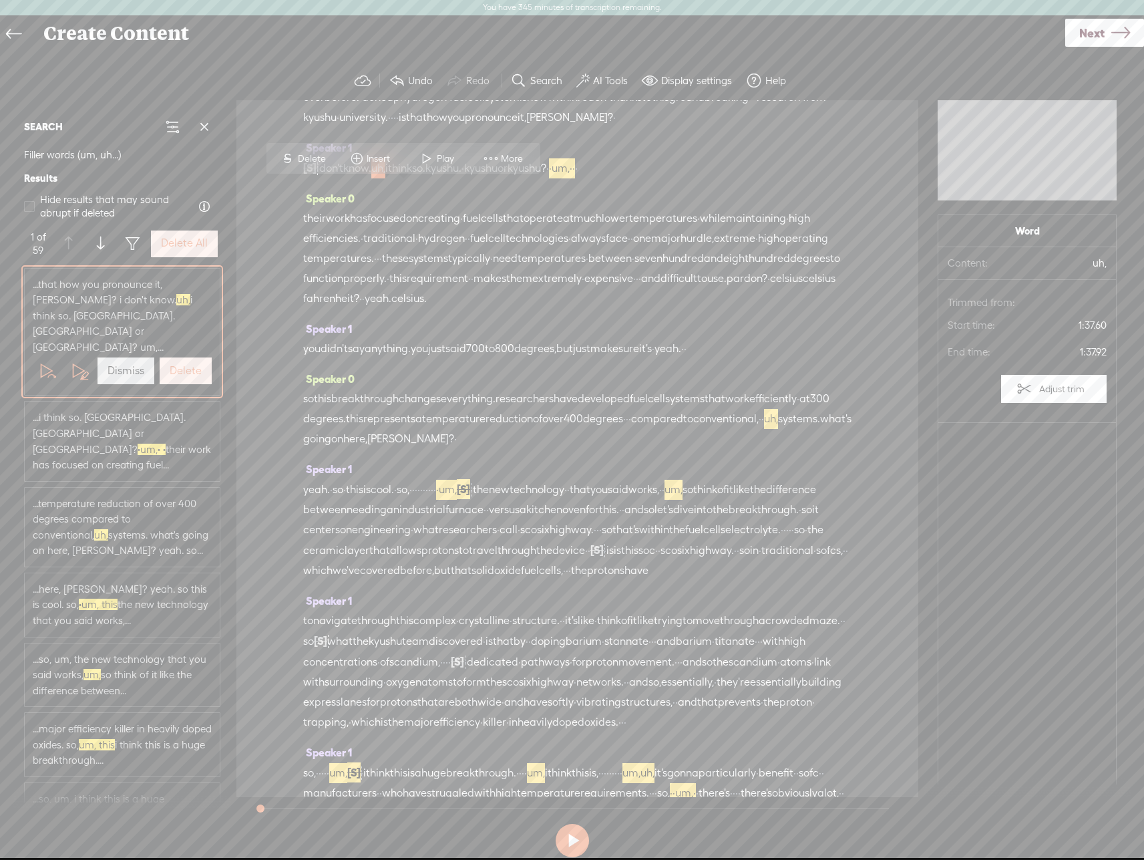
click at [192, 250] on label "Delete All" at bounding box center [184, 243] width 47 height 14
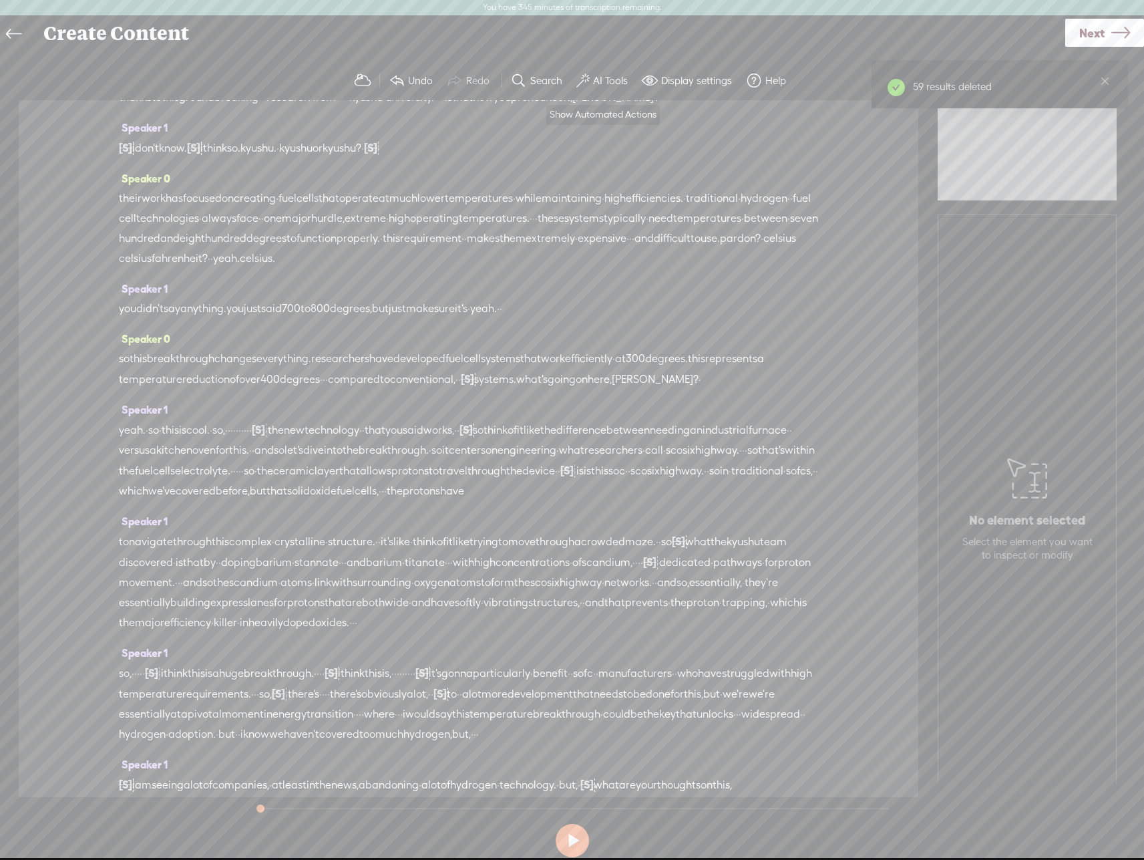
click at [609, 83] on label "AI Tools" at bounding box center [610, 80] width 35 height 13
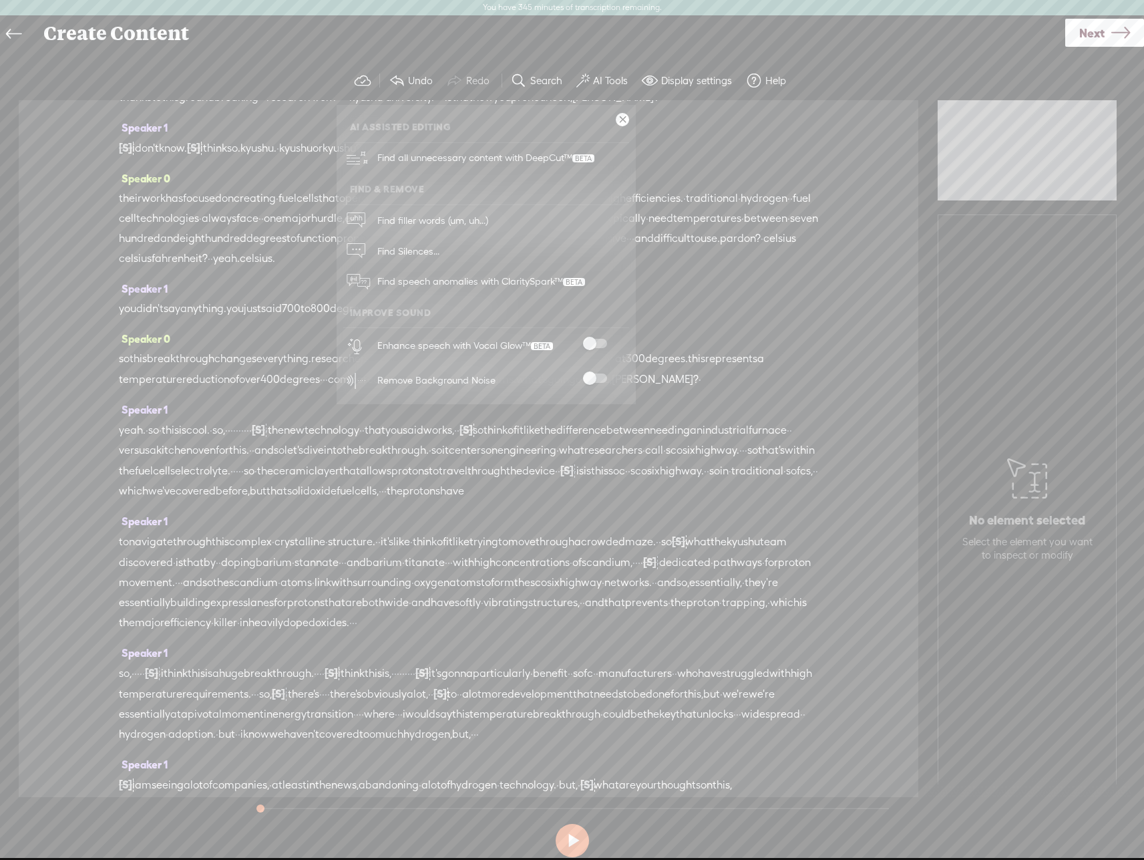
click at [598, 348] on span at bounding box center [595, 343] width 24 height 9
click at [985, 383] on div "No element selected Select the element you want to inspect or modify" at bounding box center [1027, 506] width 178 height 582
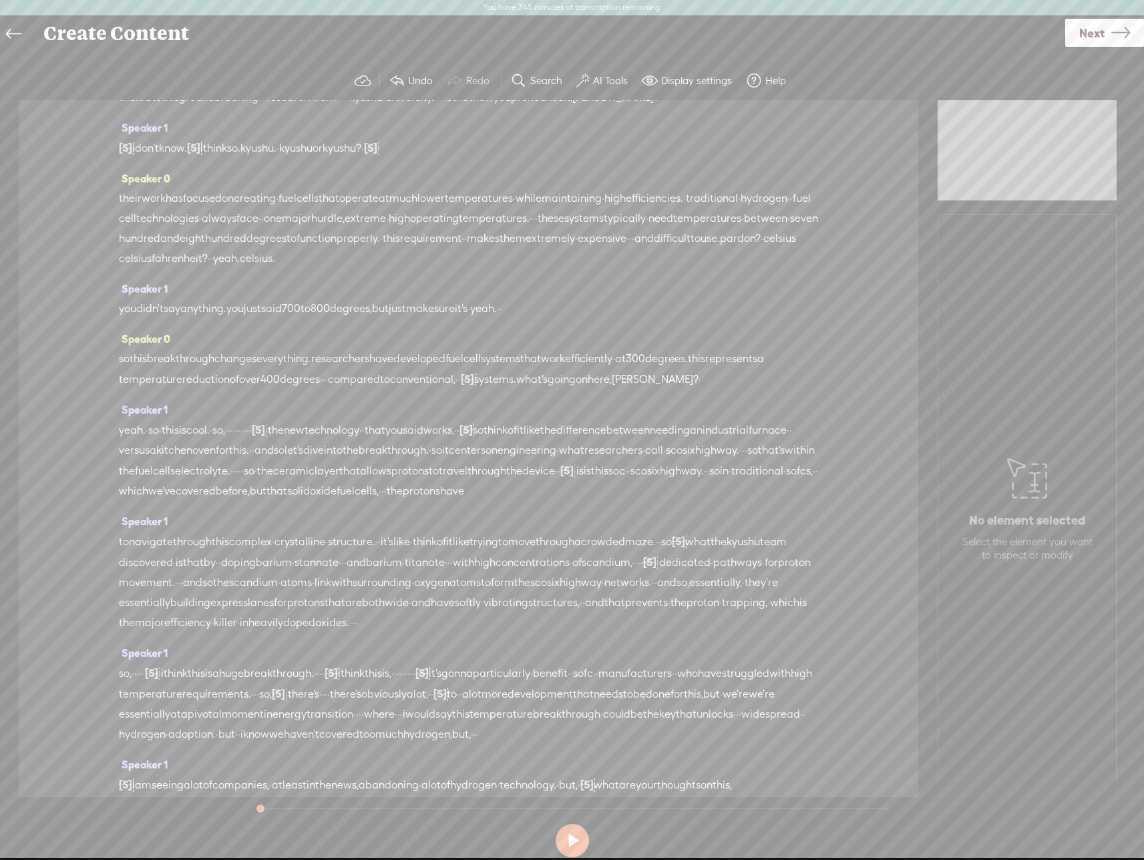
click at [582, 84] on span at bounding box center [582, 81] width 13 height 16
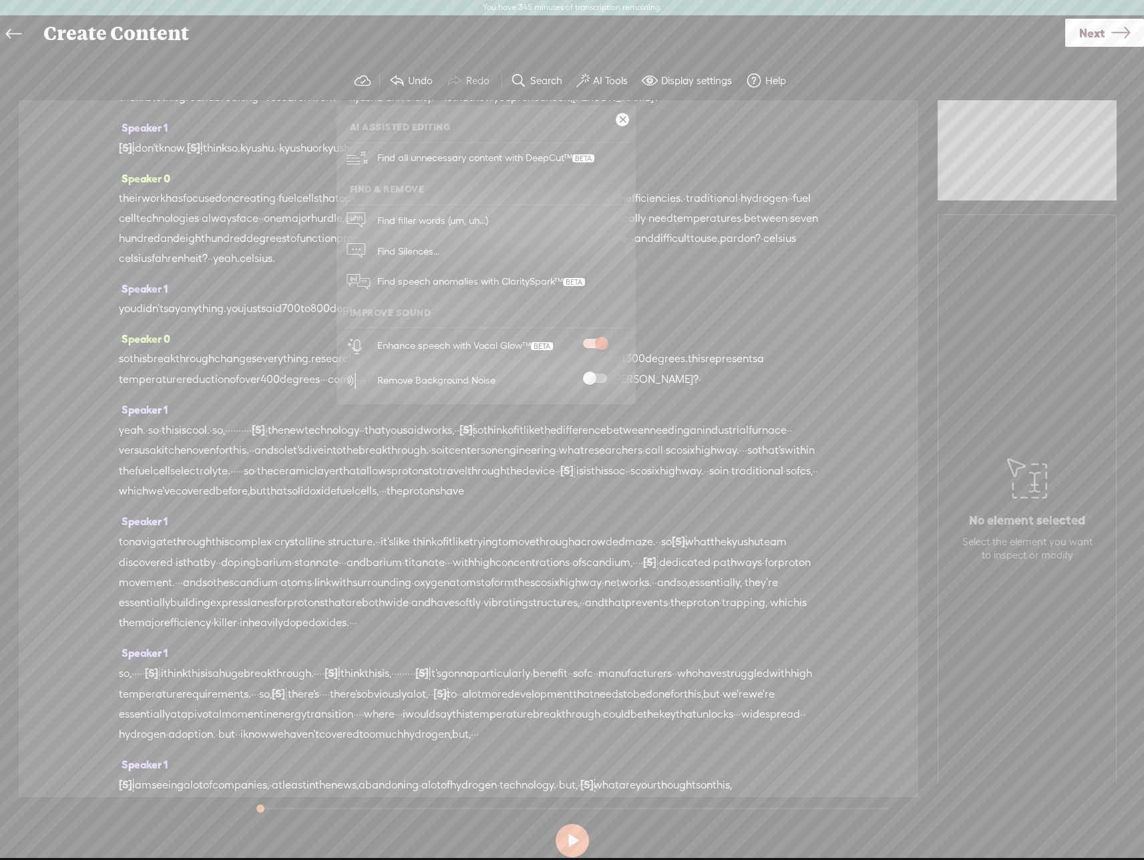
click at [848, 134] on div "Speaker 0 [S] · · · so welcome back to [GEOGRAPHIC_DATA]. with me, as always, ·…" at bounding box center [469, 448] width 900 height 697
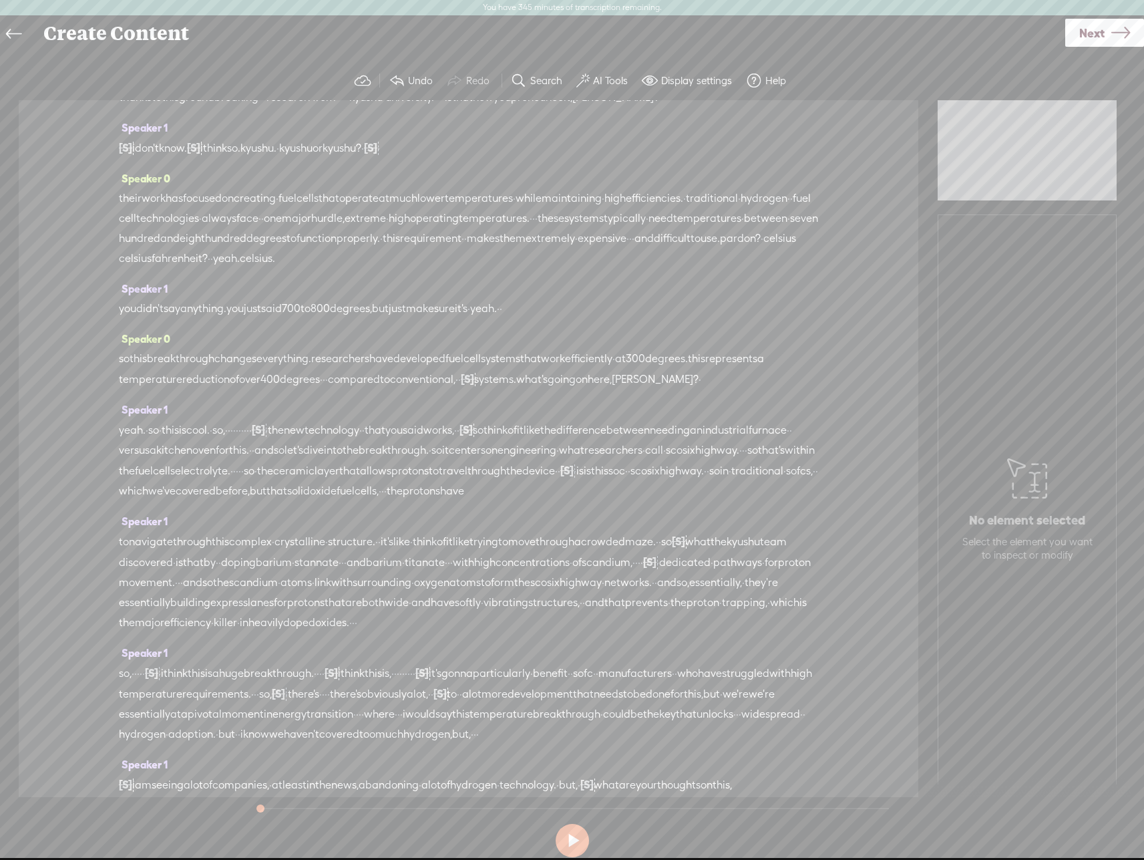
click at [1116, 40] on icon at bounding box center [1121, 33] width 19 height 34
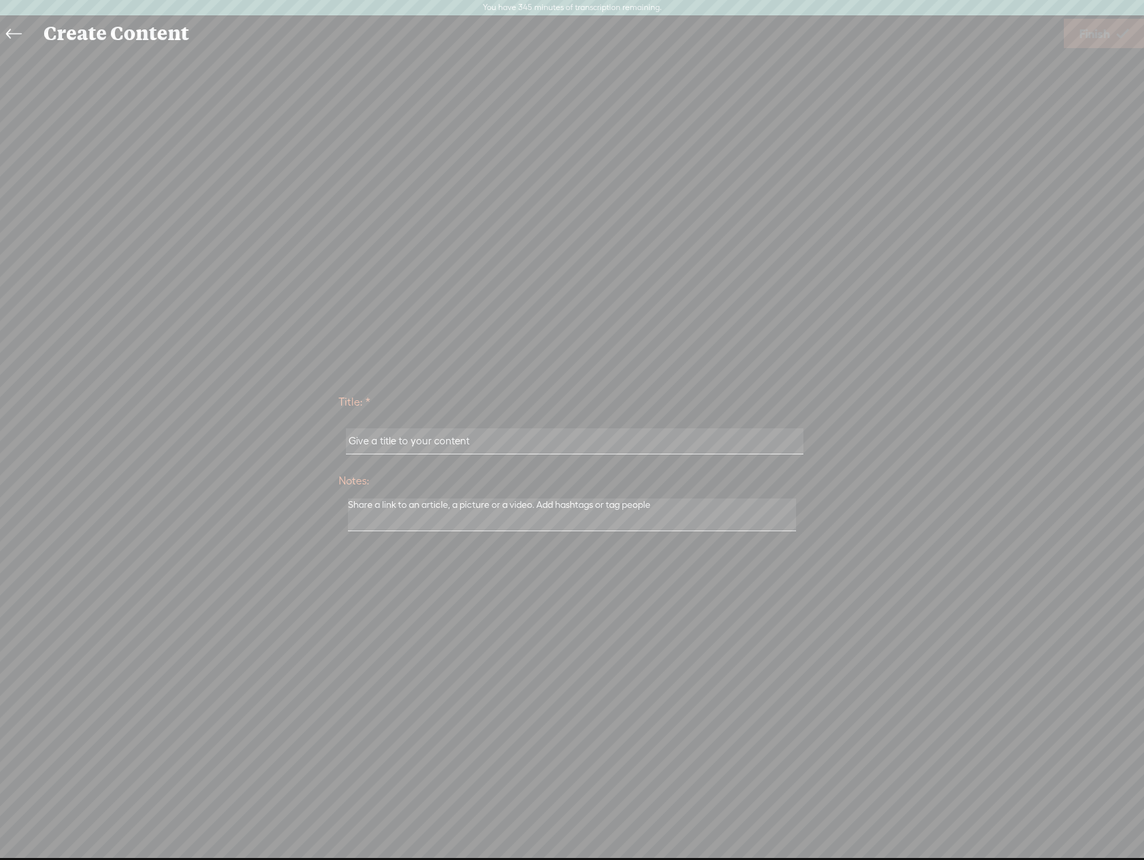
click at [509, 436] on input "text" at bounding box center [575, 441] width 458 height 26
click at [463, 438] on input "text" at bounding box center [575, 441] width 458 height 26
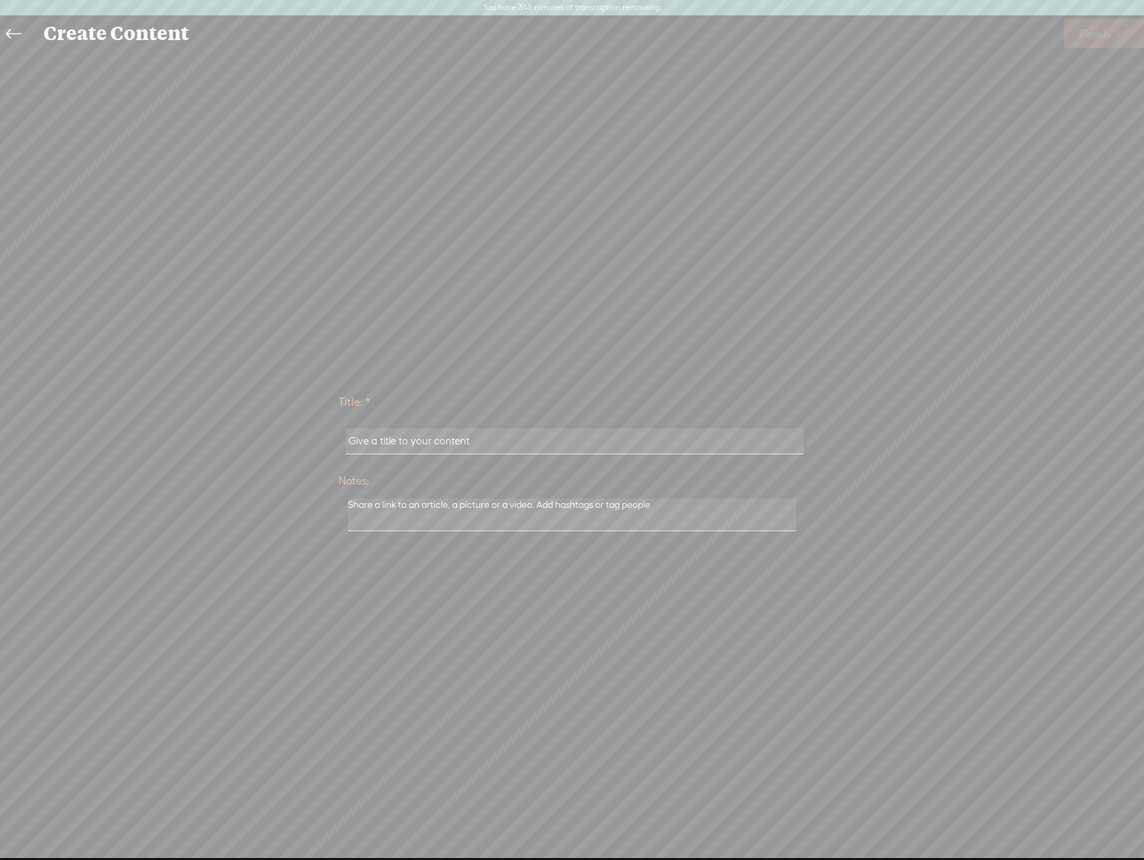
click at [462, 438] on input "text" at bounding box center [575, 441] width 458 height 26
paste input "Cheap Hydrogen Fuel Cell"
type input "Cheap Hydrogen Fuel Cell"
click at [1091, 33] on span "Finish" at bounding box center [1094, 34] width 31 height 34
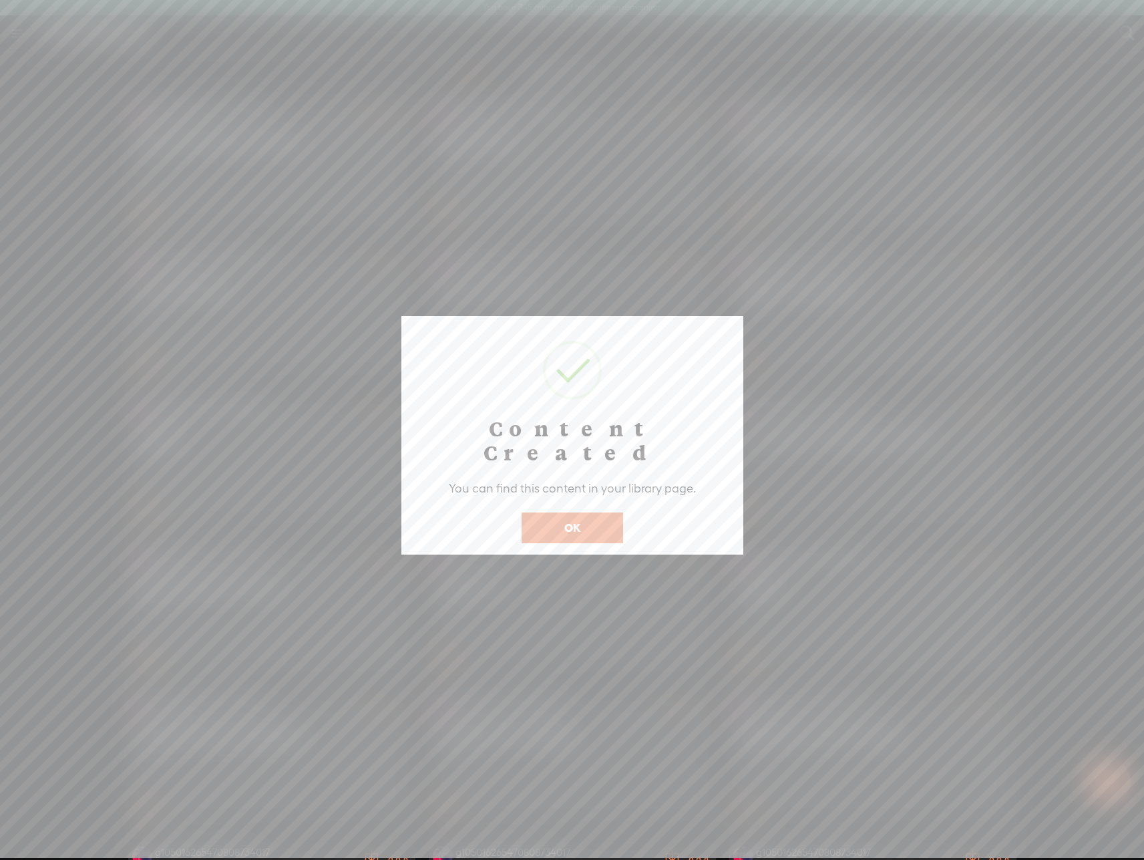
click at [548, 512] on button "OK" at bounding box center [573, 527] width 102 height 31
